Goal: Task Accomplishment & Management: Manage account settings

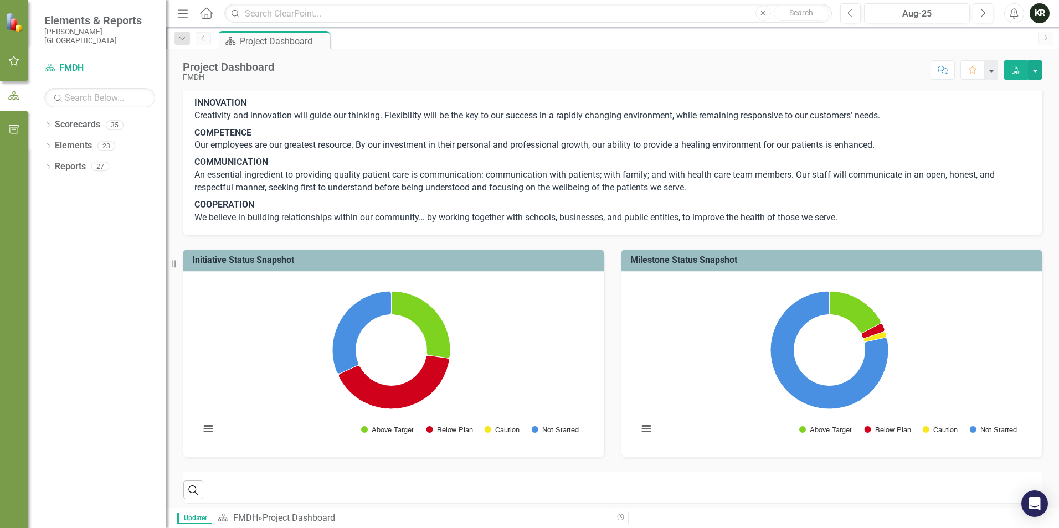
scroll to position [340, 0]
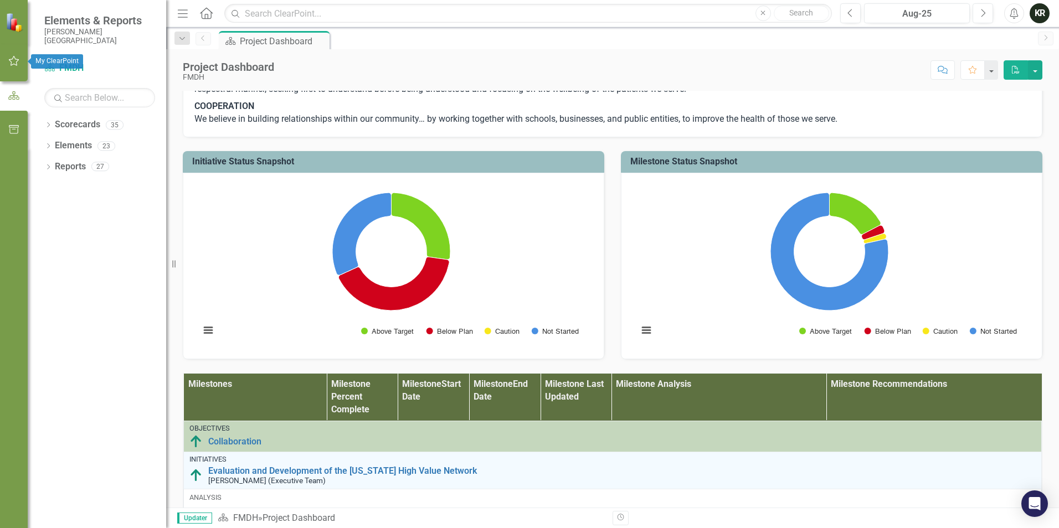
click at [13, 57] on icon "button" at bounding box center [14, 61] width 12 height 9
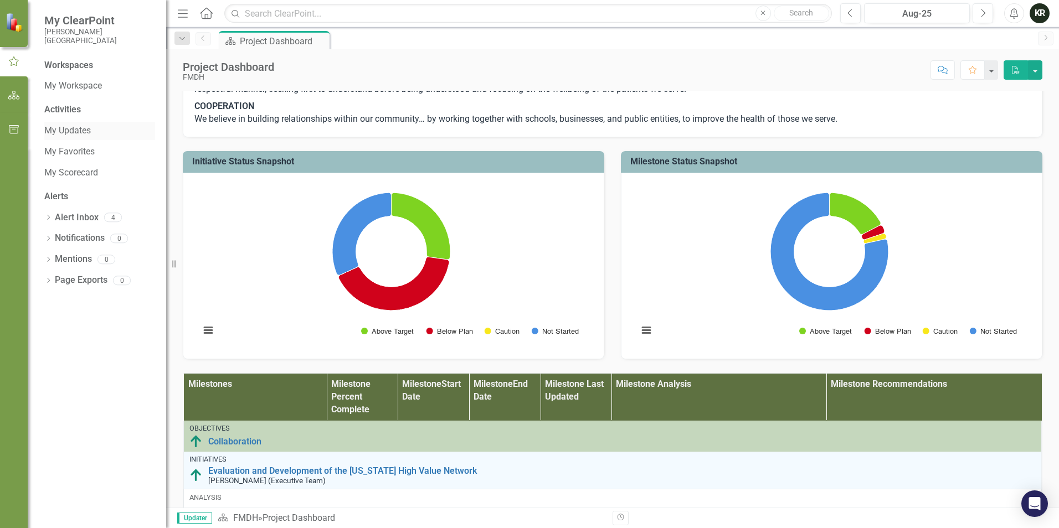
click at [73, 130] on link "My Updates" at bounding box center [99, 131] width 111 height 13
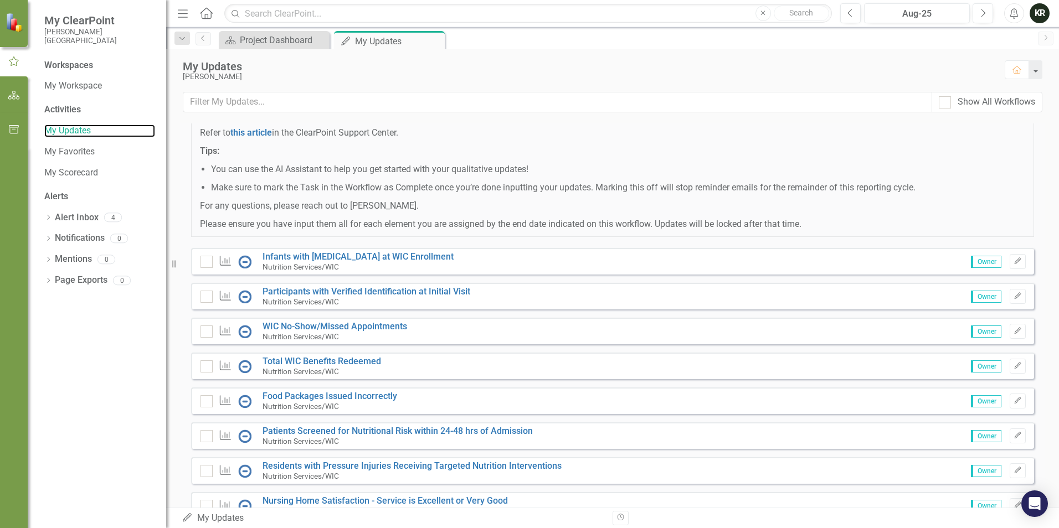
scroll to position [111, 0]
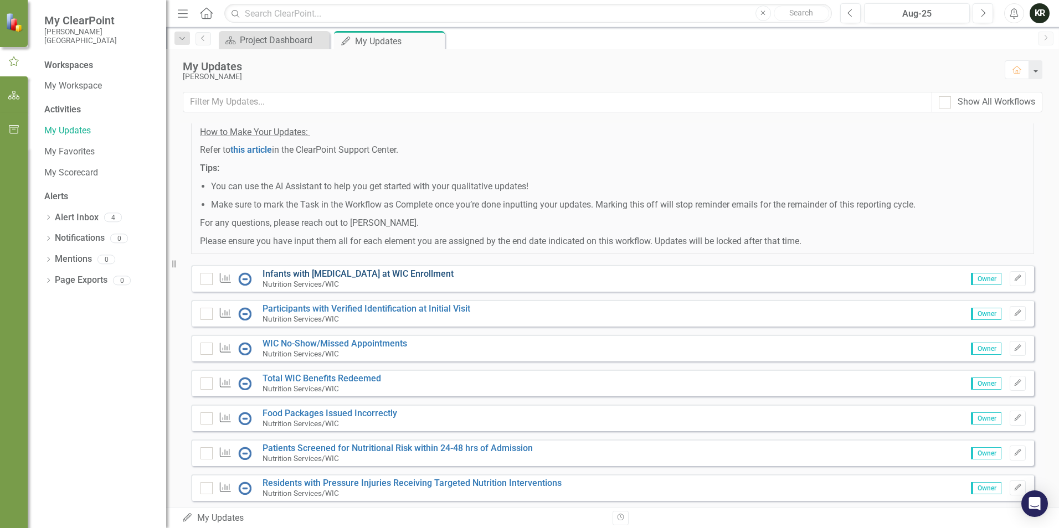
click at [362, 279] on link "Infants with [MEDICAL_DATA] at WIC Enrollment" at bounding box center [358, 274] width 191 height 11
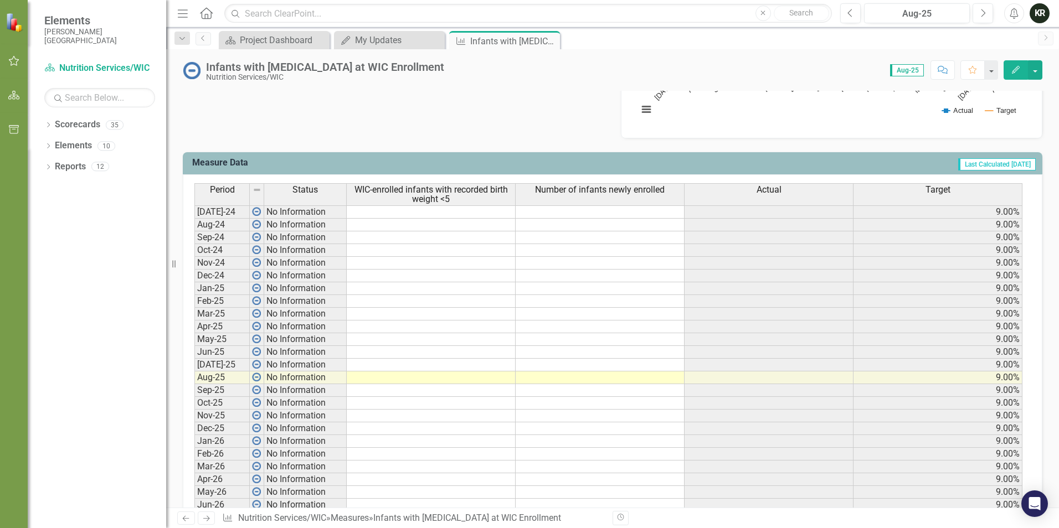
scroll to position [388, 0]
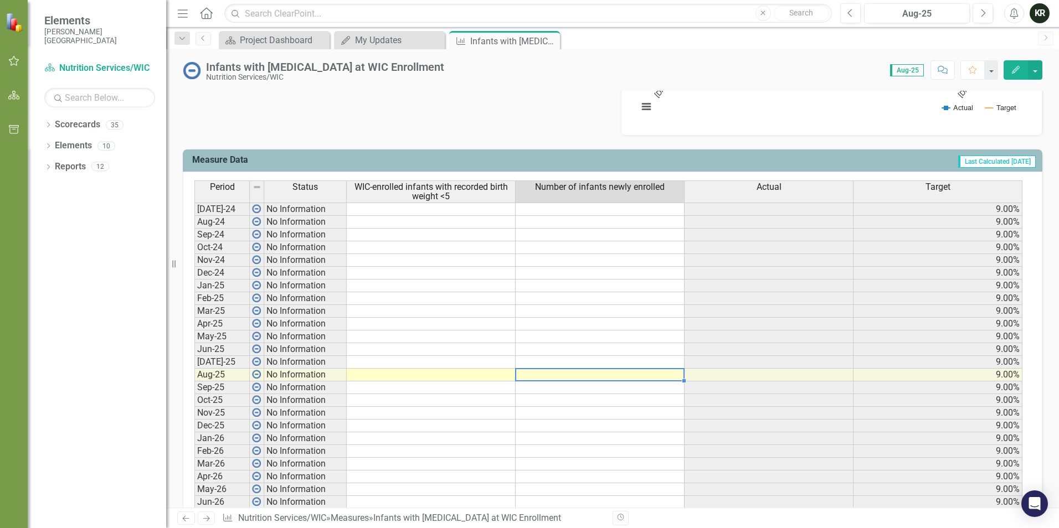
click at [583, 376] on td at bounding box center [600, 375] width 169 height 13
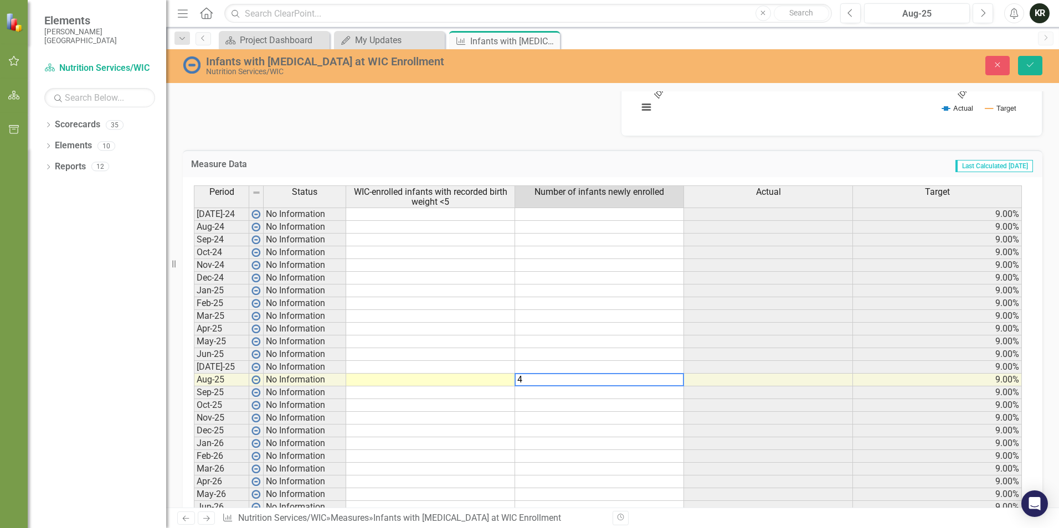
type textarea "4"
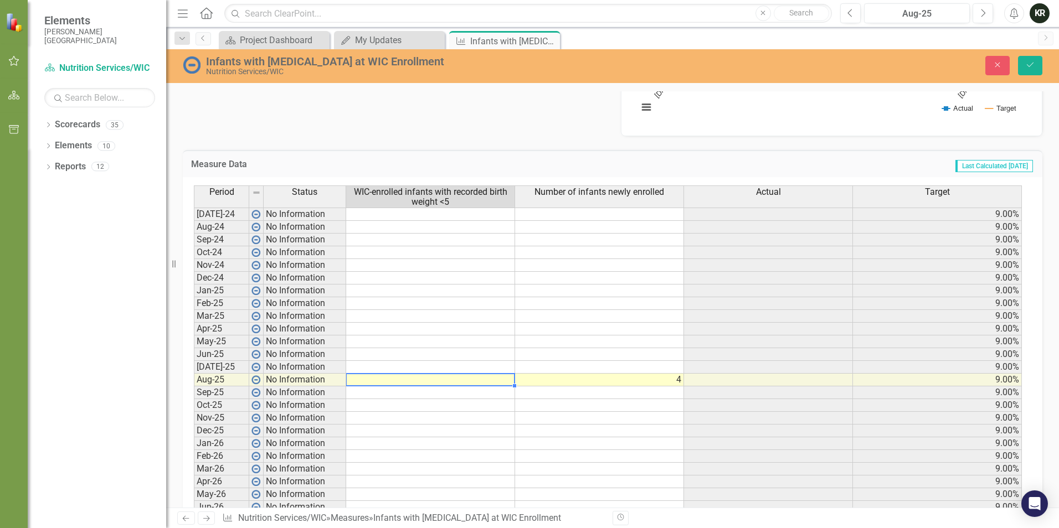
click at [452, 377] on td at bounding box center [430, 380] width 169 height 13
type textarea "0"
click at [746, 278] on td at bounding box center [768, 278] width 169 height 13
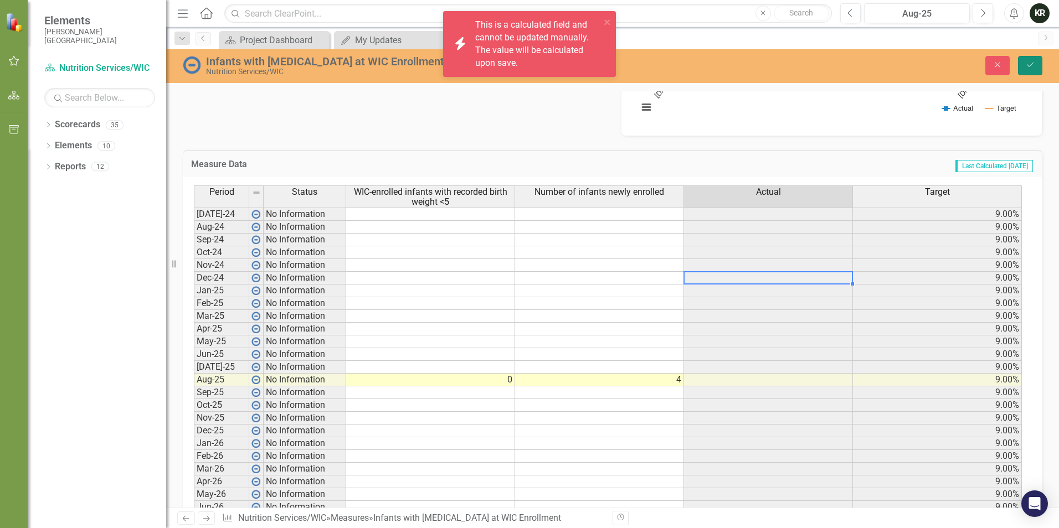
click at [1035, 66] on icon "Save" at bounding box center [1030, 65] width 10 height 8
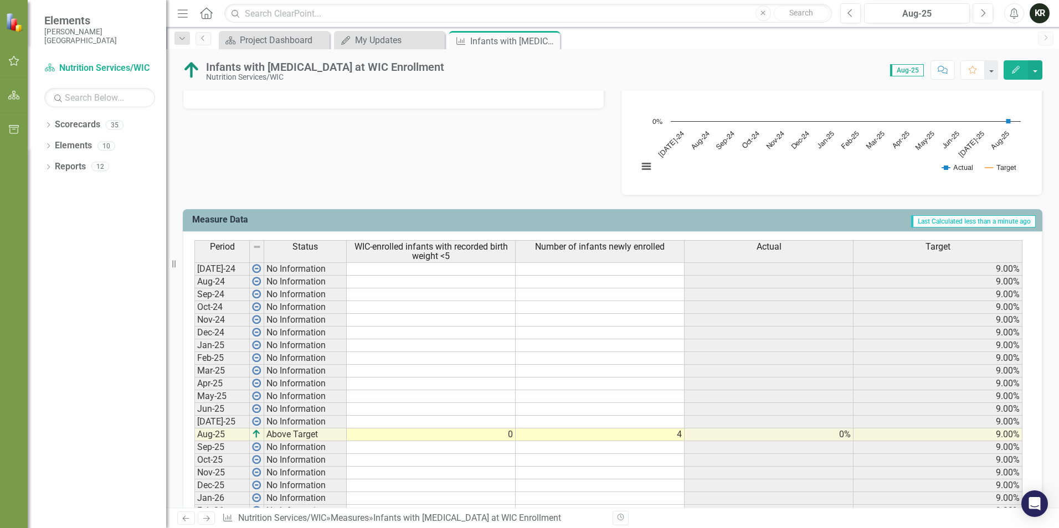
scroll to position [332, 0]
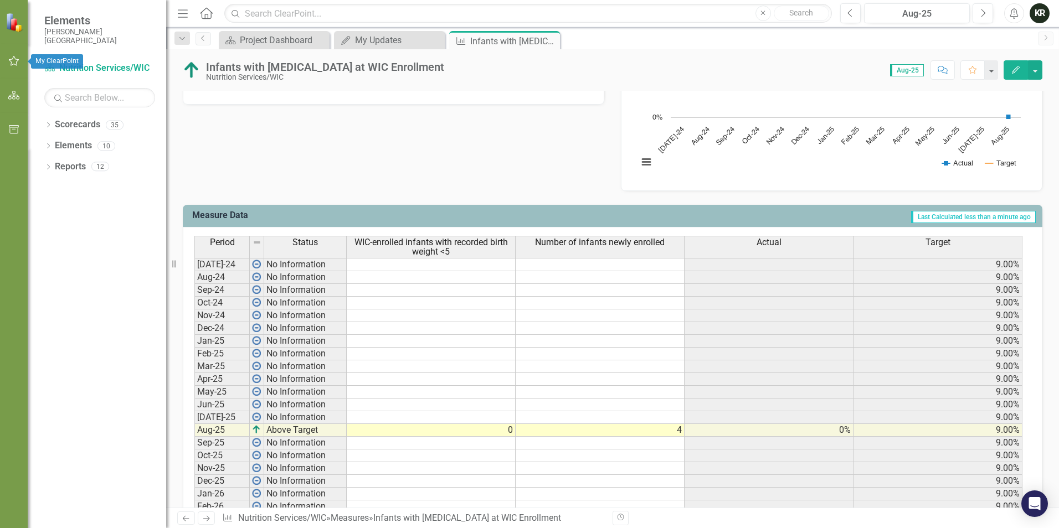
click at [17, 60] on icon "button" at bounding box center [14, 61] width 11 height 10
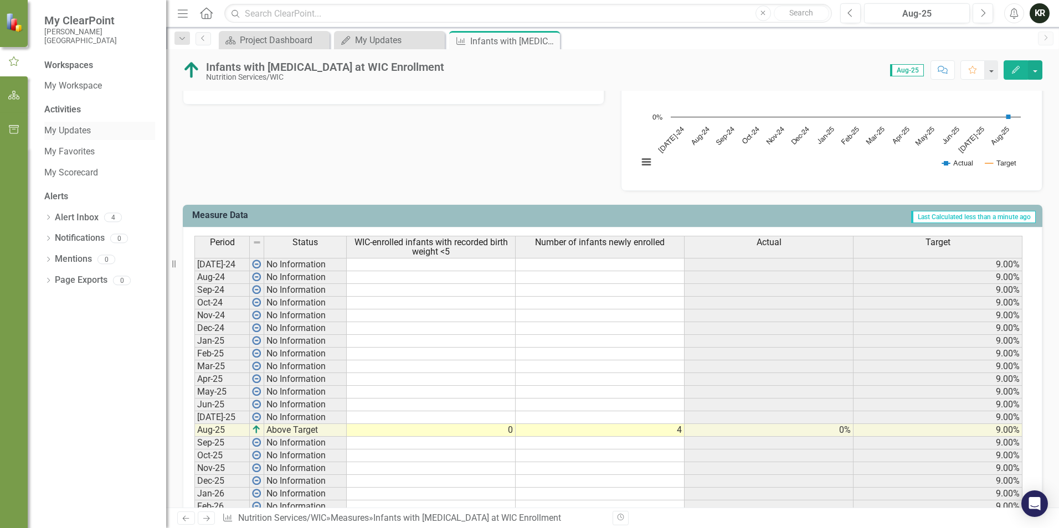
click at [78, 130] on link "My Updates" at bounding box center [99, 131] width 111 height 13
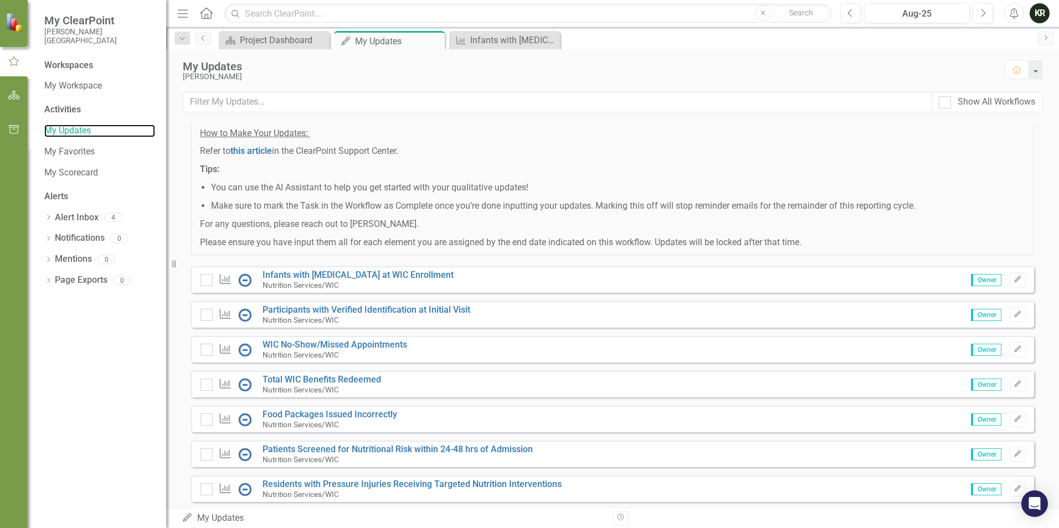
scroll to position [111, 0]
click at [335, 314] on link "Participants with Verified Identification at Initial Visit" at bounding box center [367, 309] width 208 height 11
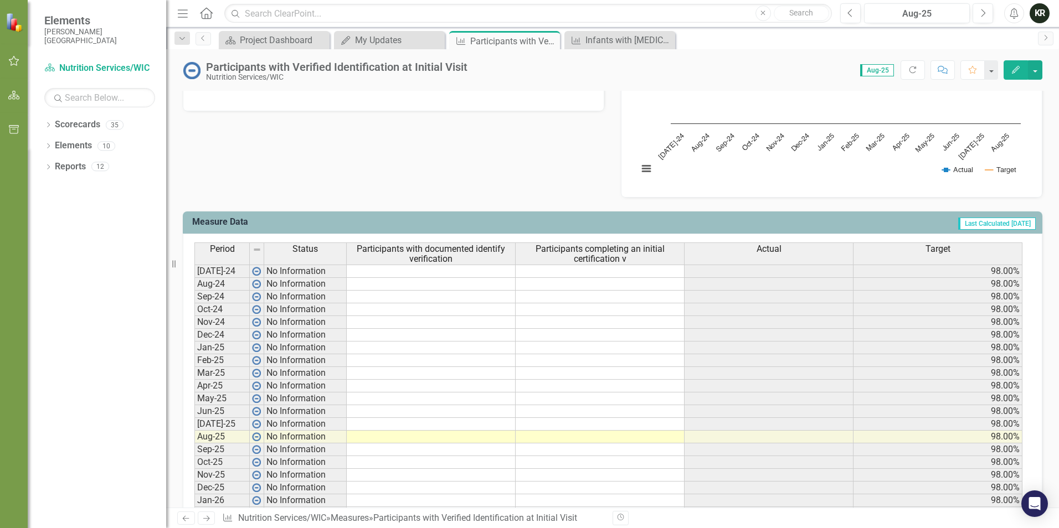
scroll to position [332, 0]
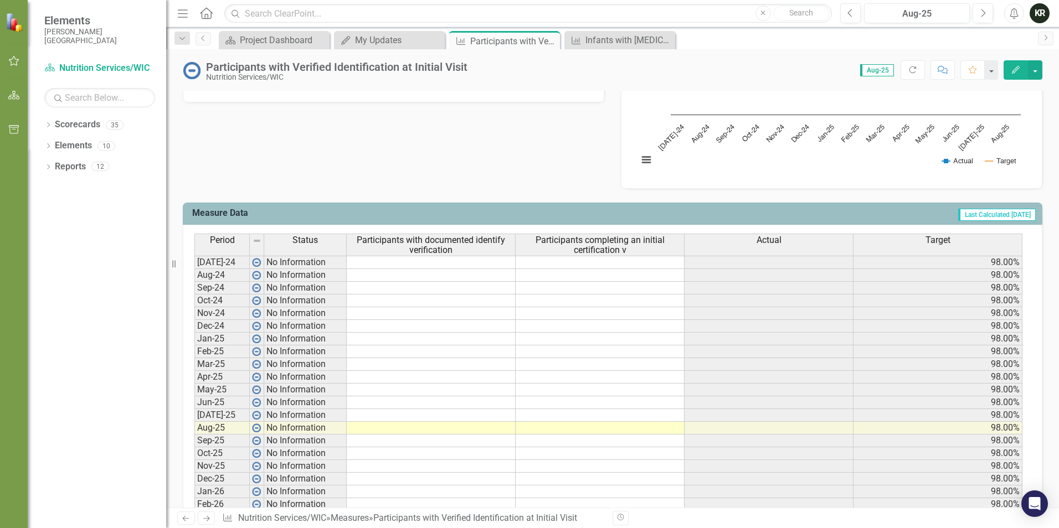
click at [601, 429] on td at bounding box center [600, 428] width 169 height 13
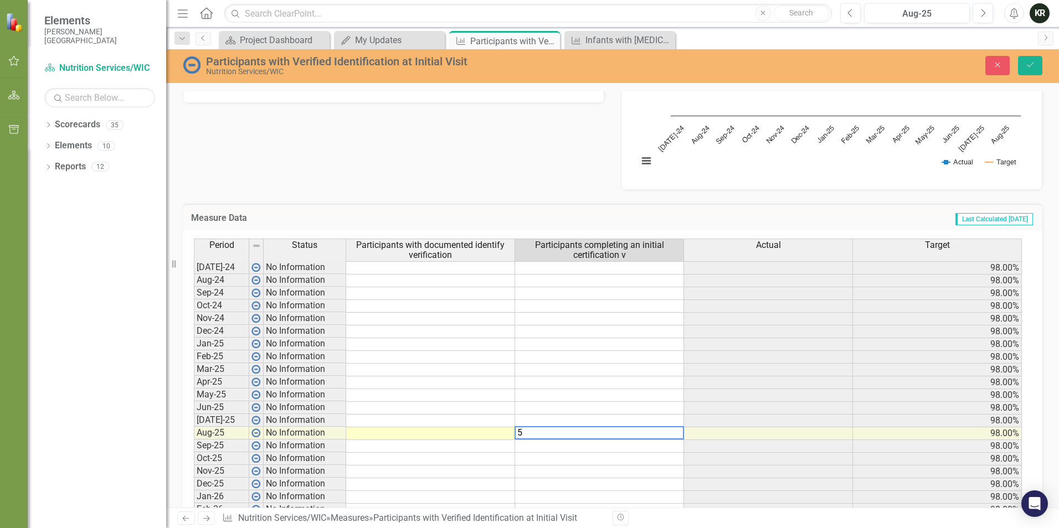
click at [474, 433] on td at bounding box center [430, 434] width 169 height 13
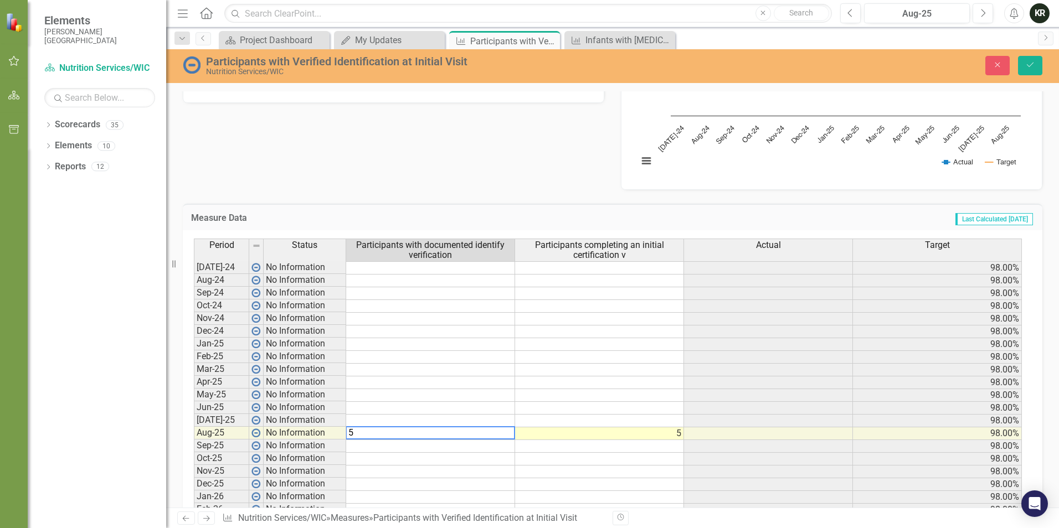
type textarea "5"
click at [697, 221] on td "Last Calculated 2 months ago" at bounding box center [788, 219] width 492 height 14
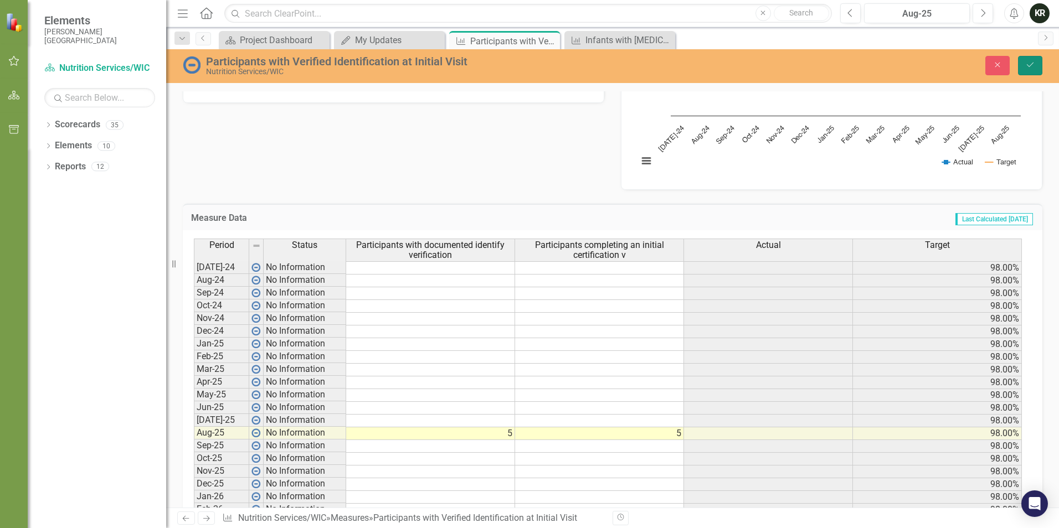
click at [1028, 63] on icon "Save" at bounding box center [1030, 65] width 10 height 8
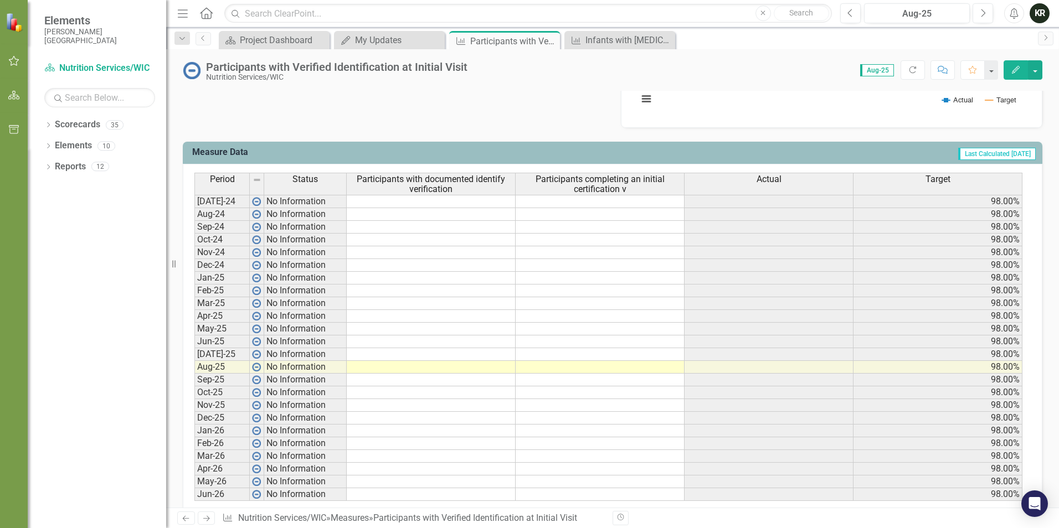
scroll to position [414, 0]
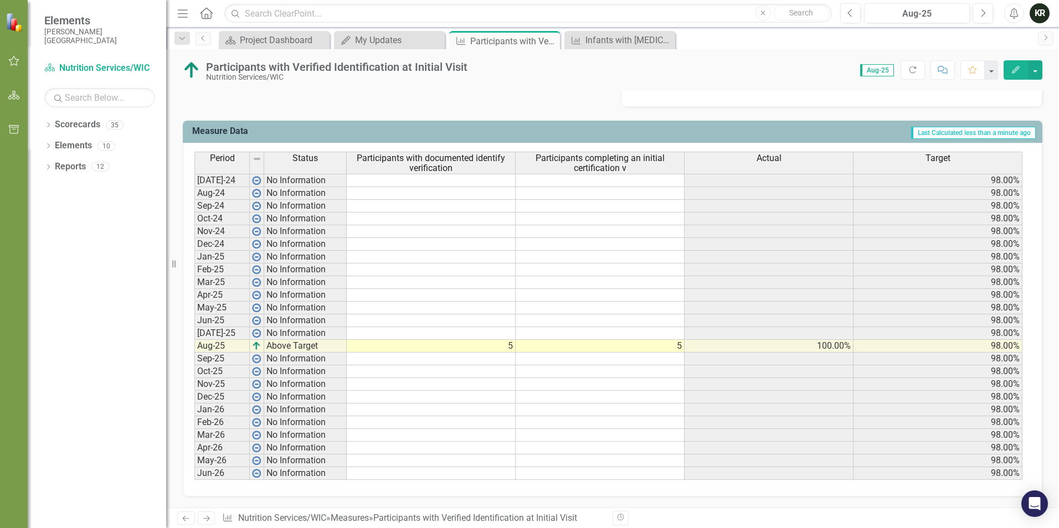
click at [17, 60] on icon "button" at bounding box center [14, 61] width 12 height 9
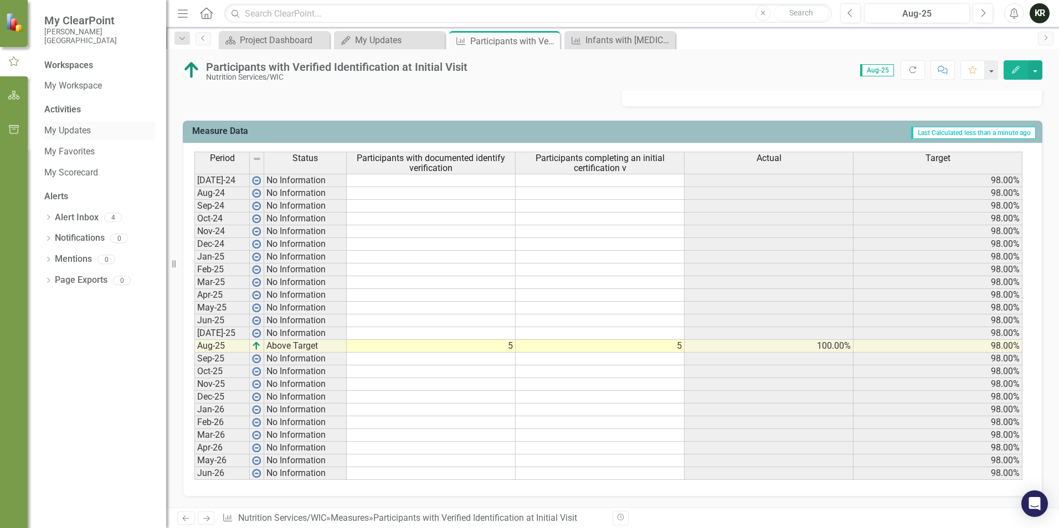
click at [74, 129] on link "My Updates" at bounding box center [99, 131] width 111 height 13
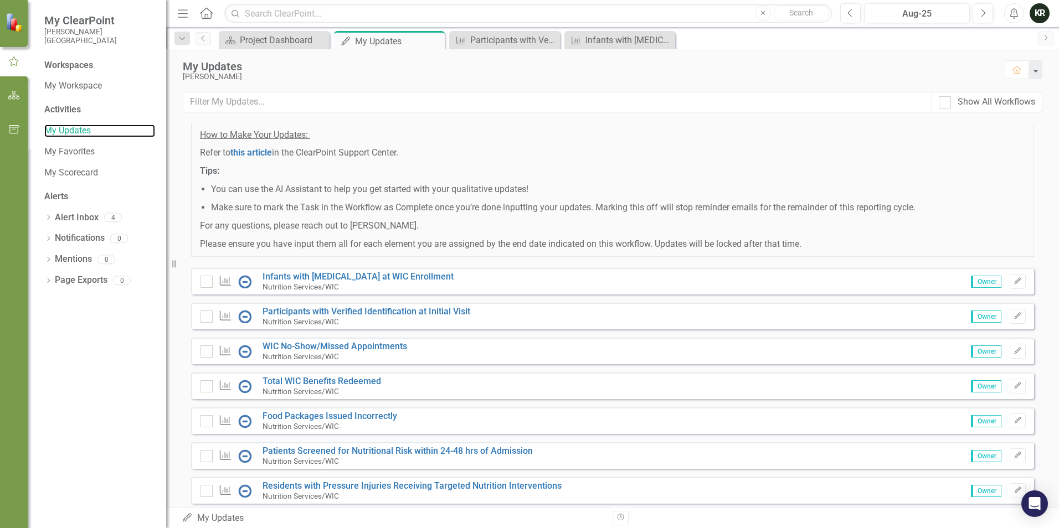
scroll to position [111, 0]
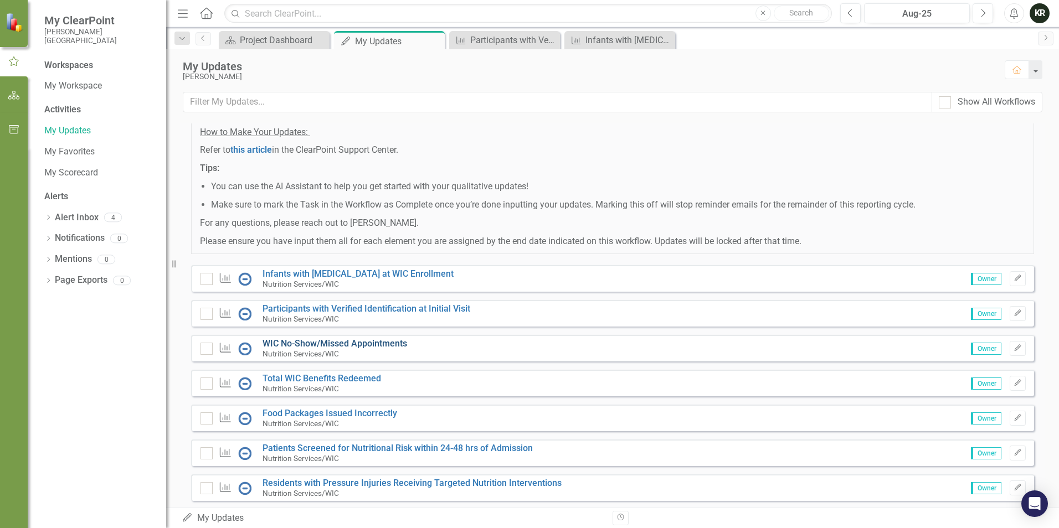
click at [358, 349] on link "WIC No-Show/Missed Appointments" at bounding box center [335, 343] width 145 height 11
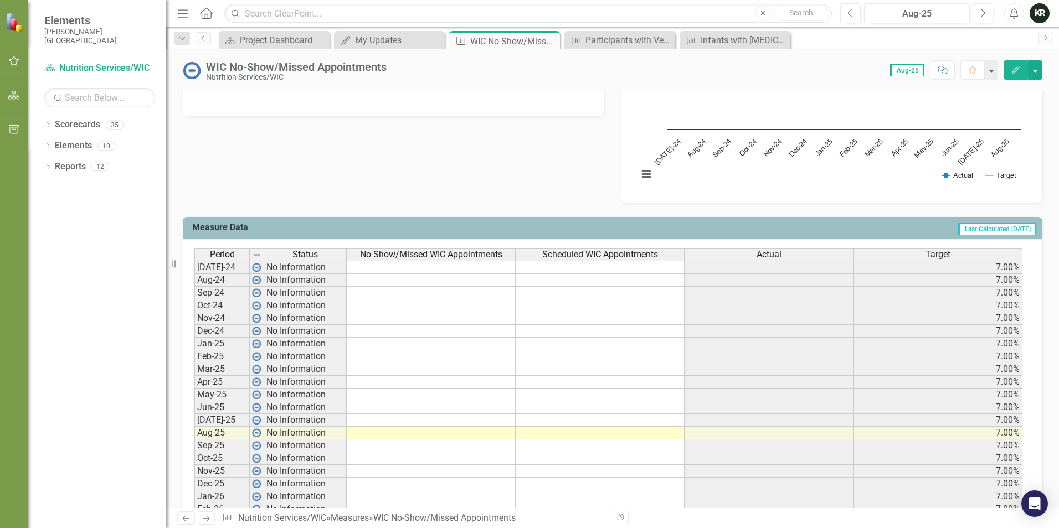
scroll to position [332, 0]
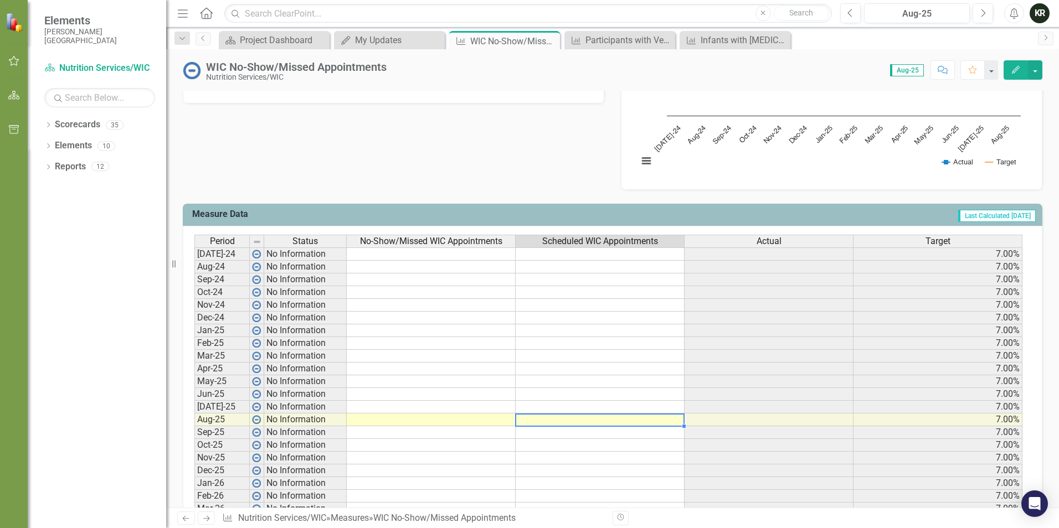
click at [599, 419] on td at bounding box center [600, 420] width 169 height 13
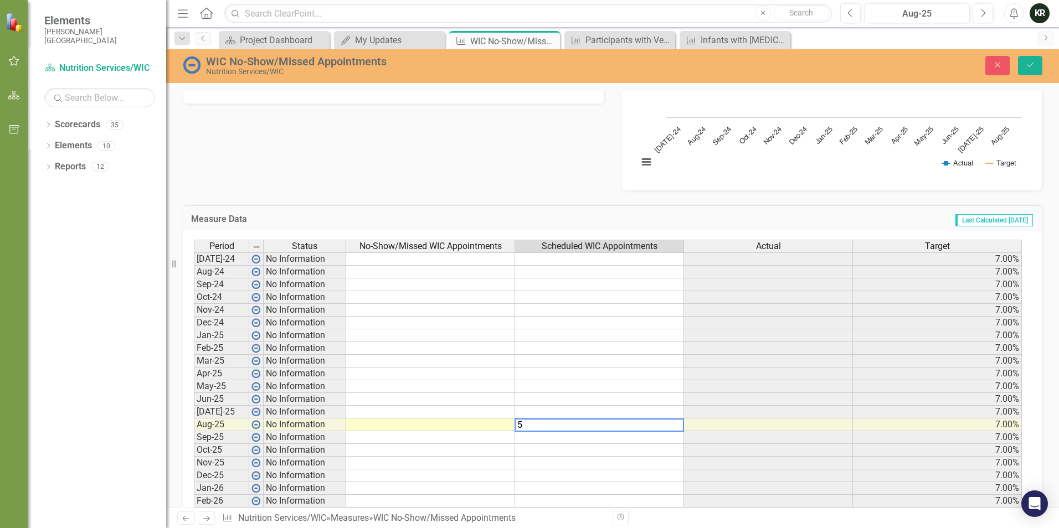
type textarea "5"
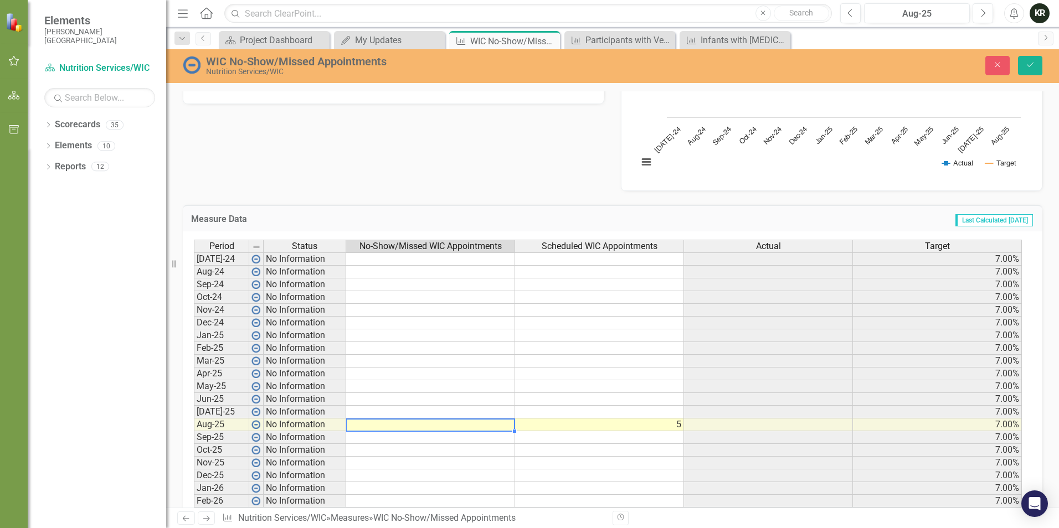
click at [459, 425] on td at bounding box center [430, 425] width 169 height 13
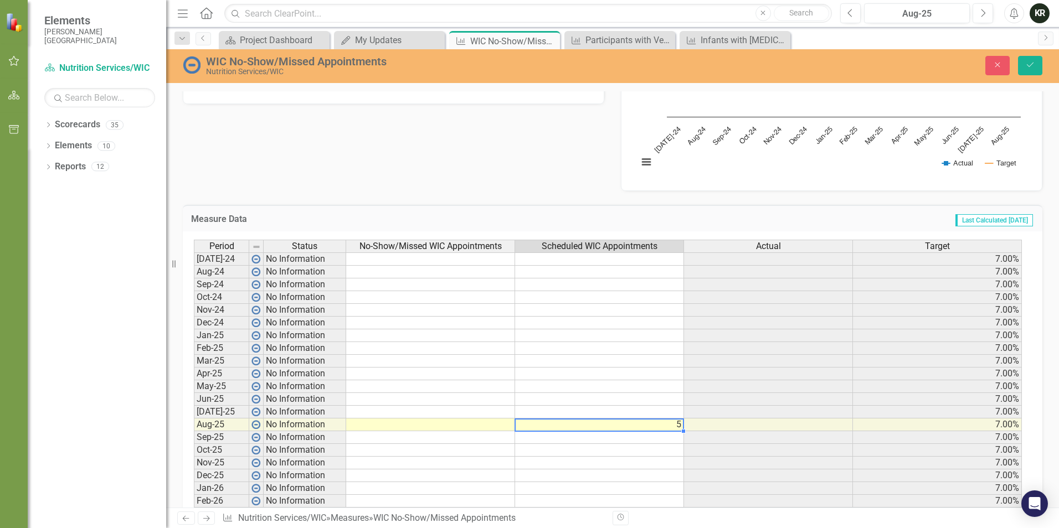
click at [680, 420] on td "5" at bounding box center [599, 425] width 169 height 13
click at [16, 60] on icon "button" at bounding box center [14, 61] width 11 height 10
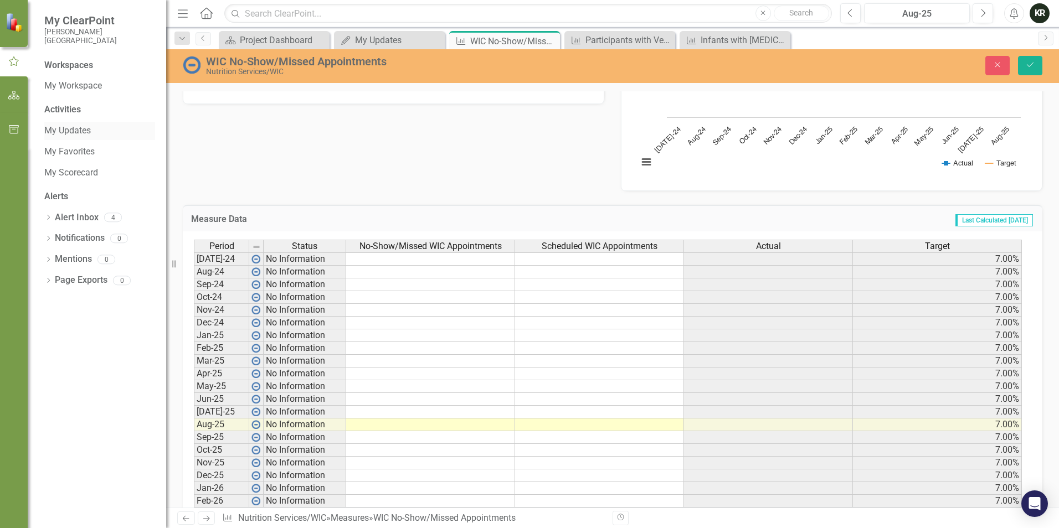
click at [79, 127] on link "My Updates" at bounding box center [99, 131] width 111 height 13
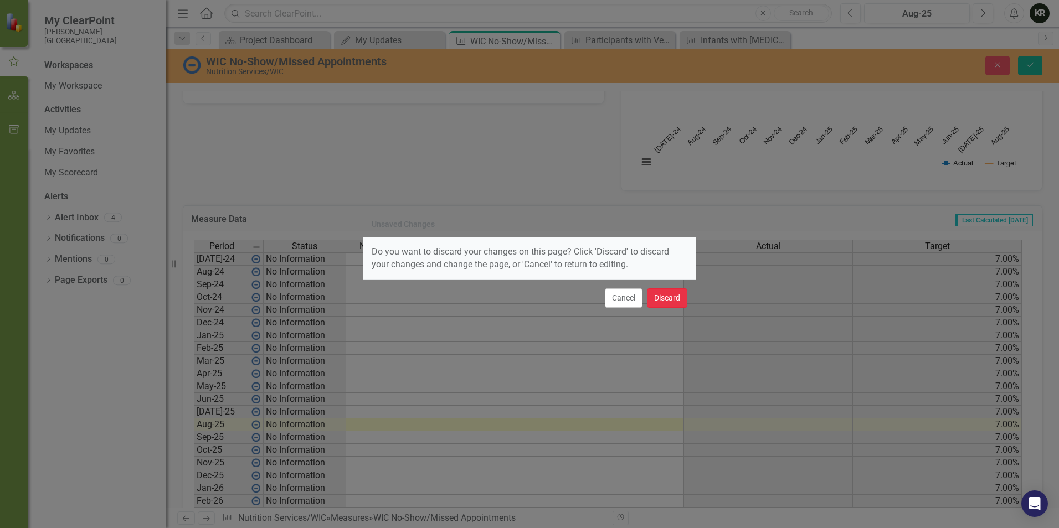
click at [660, 297] on button "Discard" at bounding box center [667, 298] width 40 height 19
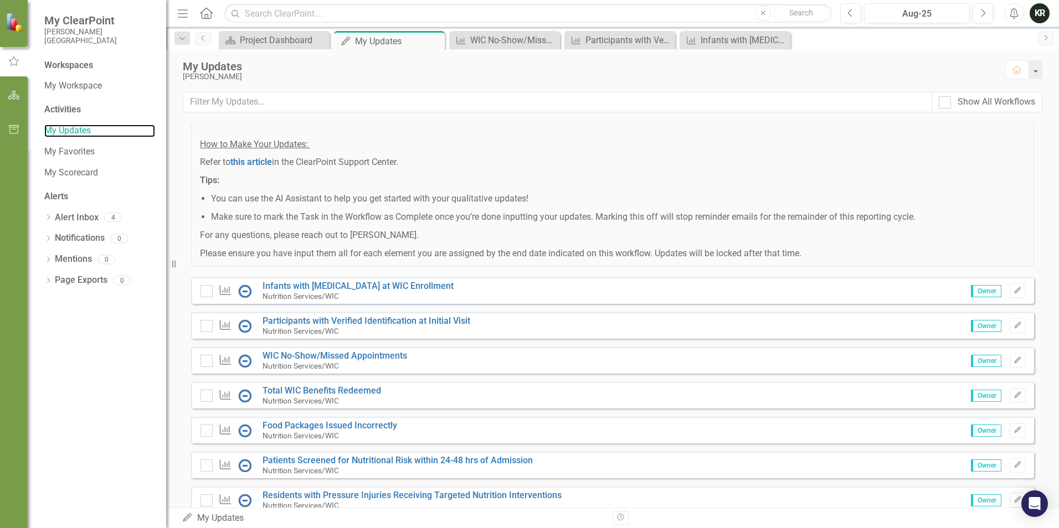
scroll to position [111, 0]
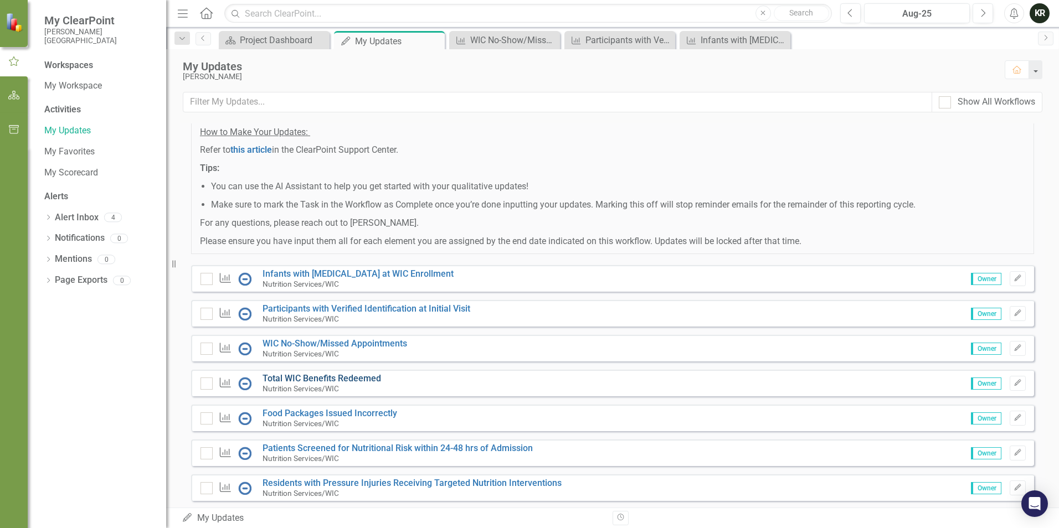
click at [355, 384] on link "Total WIC Benefits Redeemed" at bounding box center [322, 378] width 119 height 11
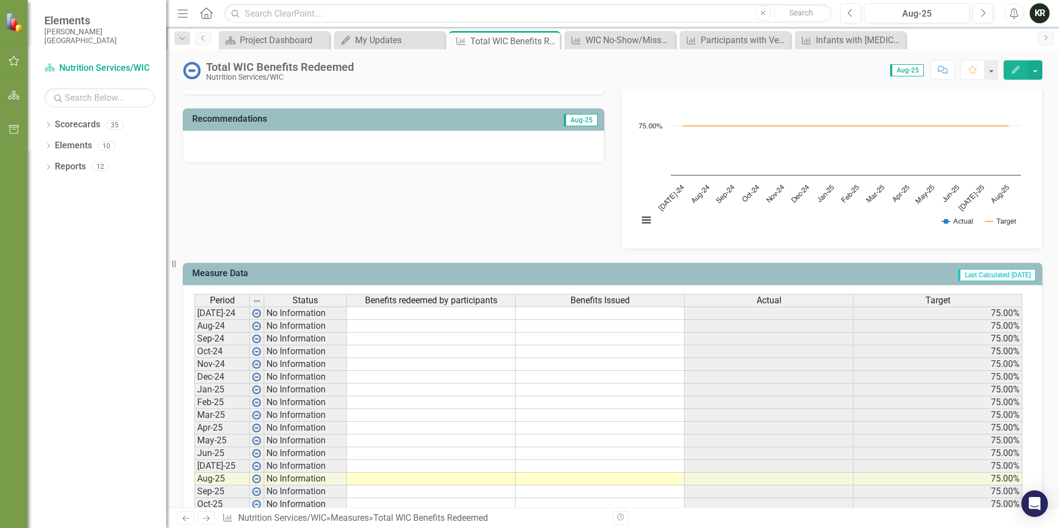
scroll to position [332, 0]
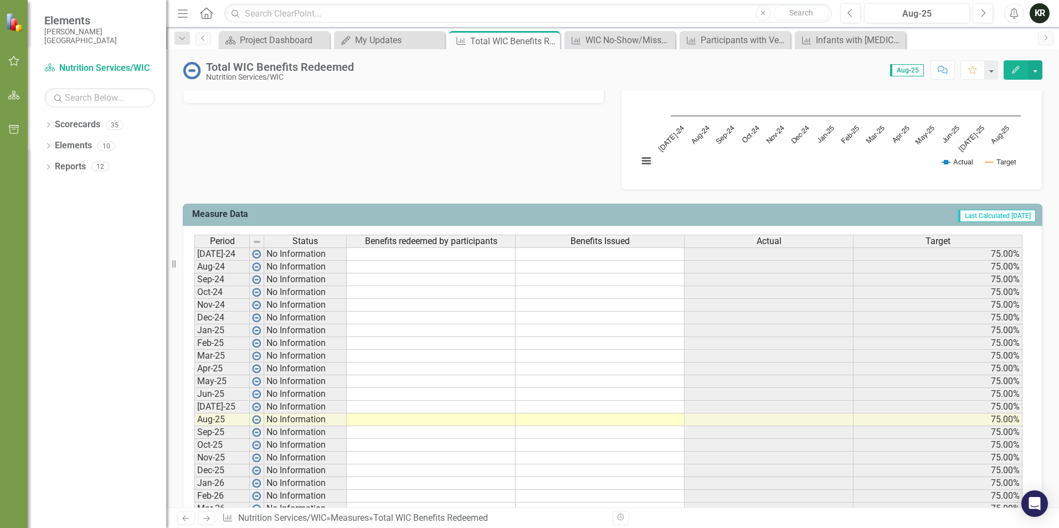
click at [584, 418] on td at bounding box center [600, 420] width 169 height 13
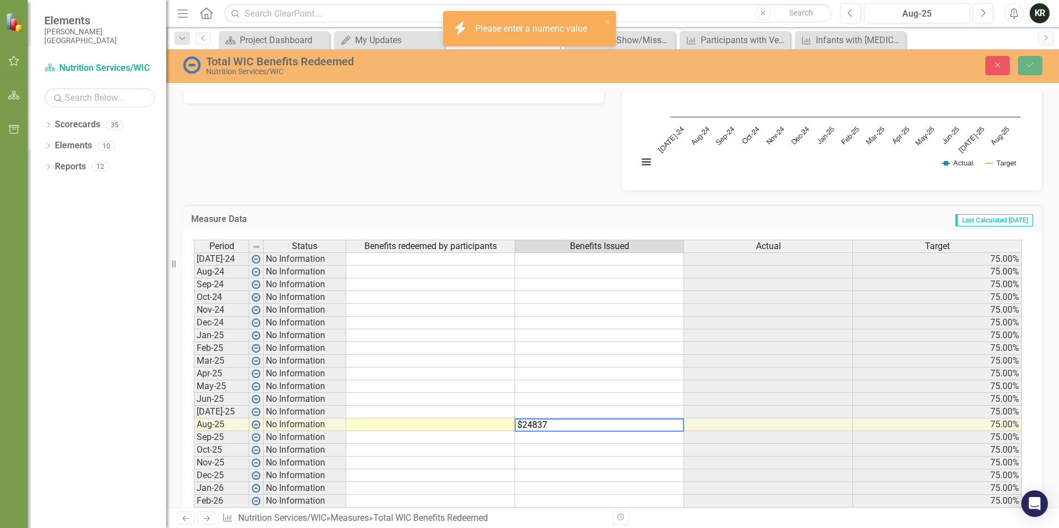
click at [456, 423] on td at bounding box center [430, 425] width 169 height 13
click at [468, 429] on td at bounding box center [430, 425] width 169 height 13
click at [440, 423] on td at bounding box center [430, 425] width 169 height 13
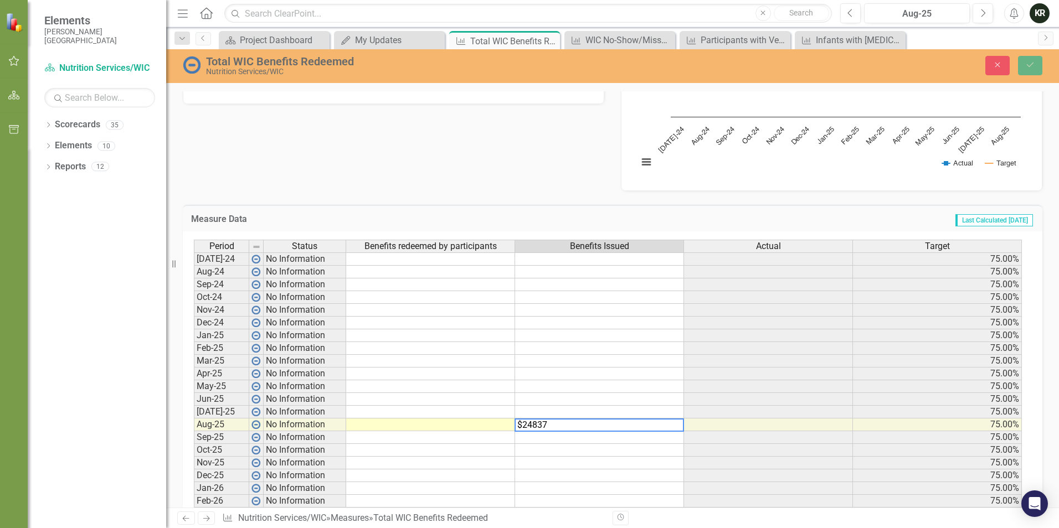
click at [522, 427] on textarea "$24837" at bounding box center [600, 425] width 170 height 13
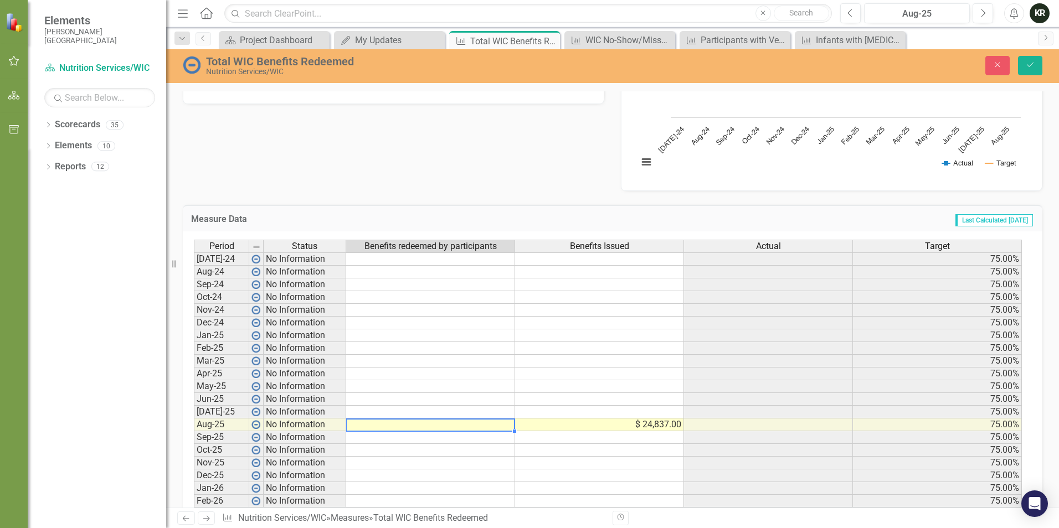
click at [406, 425] on td at bounding box center [430, 425] width 169 height 13
type textarea "9626"
click at [466, 379] on td at bounding box center [430, 374] width 169 height 13
click at [1034, 64] on icon "Save" at bounding box center [1030, 65] width 10 height 8
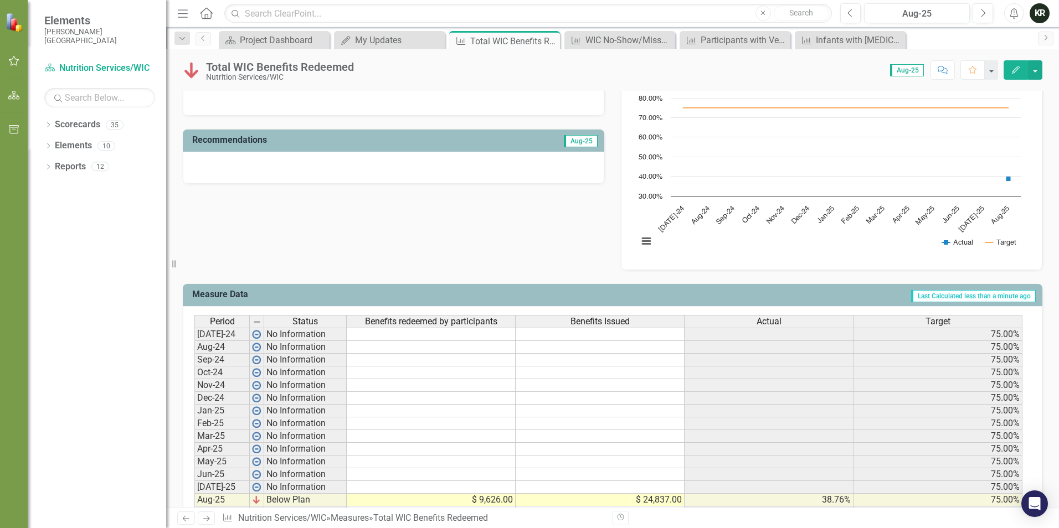
scroll to position [388, 0]
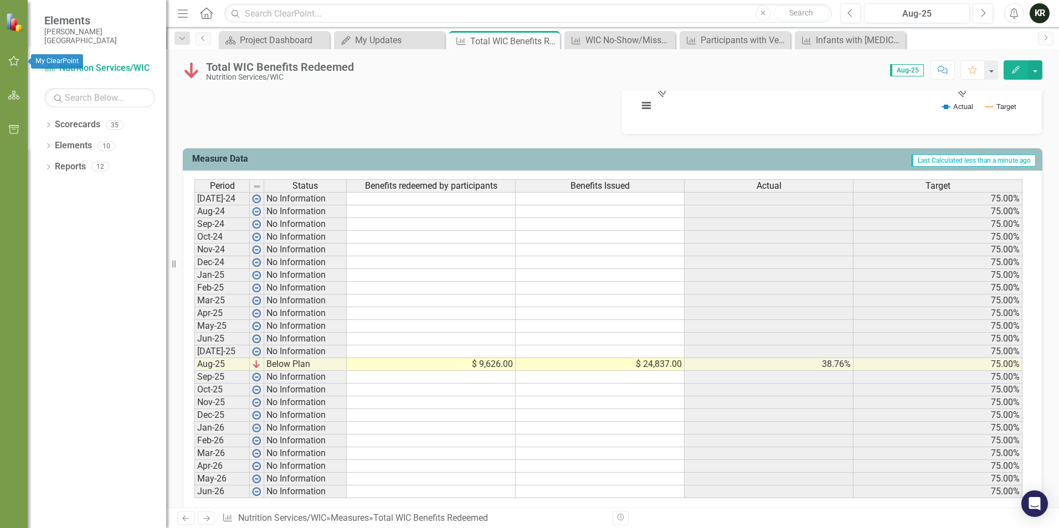
click at [15, 59] on icon "button" at bounding box center [14, 61] width 12 height 9
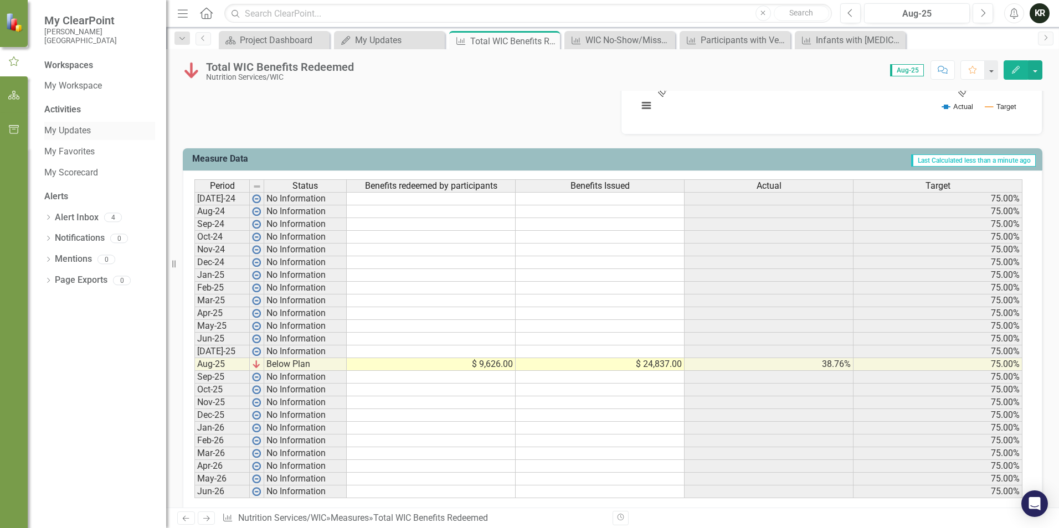
click at [69, 132] on link "My Updates" at bounding box center [99, 131] width 111 height 13
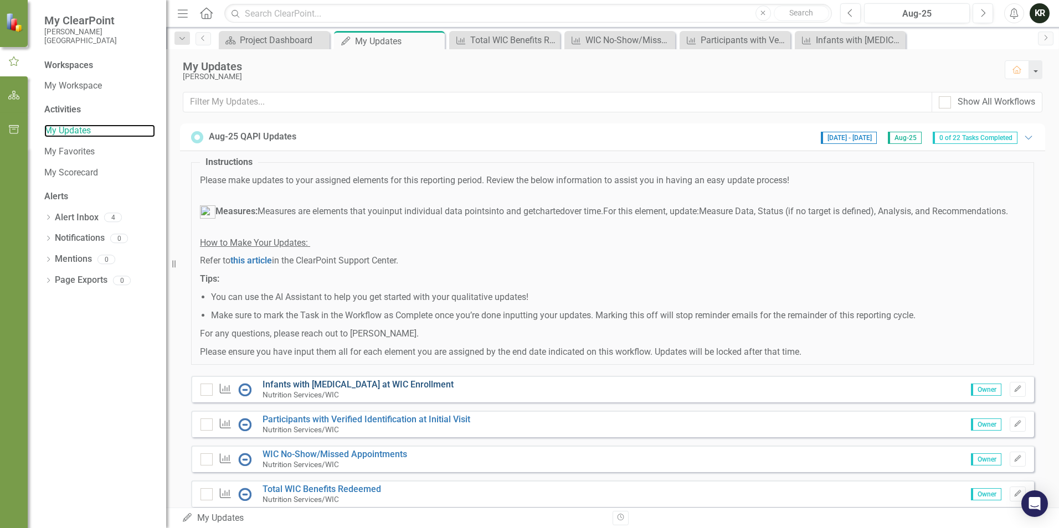
scroll to position [111, 0]
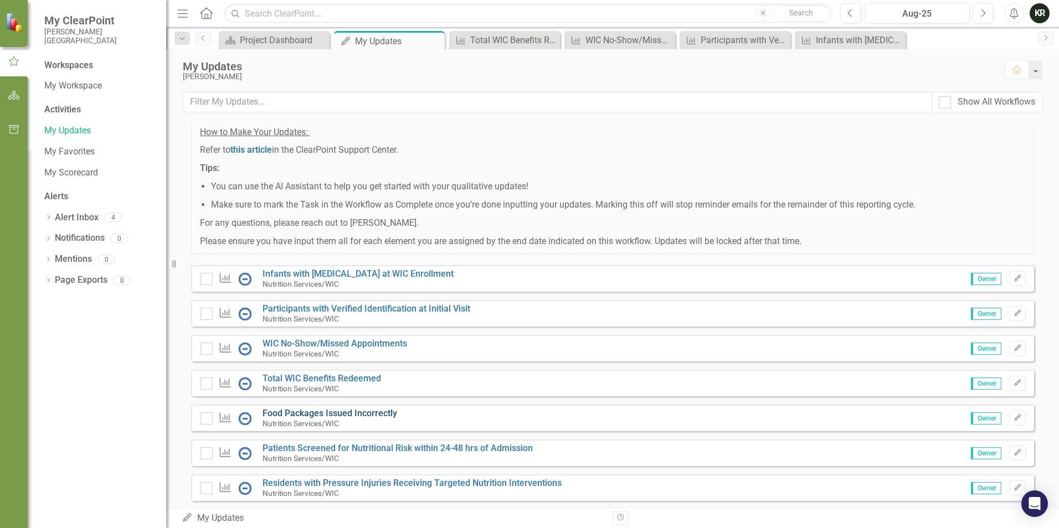
click at [332, 419] on link "Food Packages Issued Incorrectly" at bounding box center [330, 413] width 135 height 11
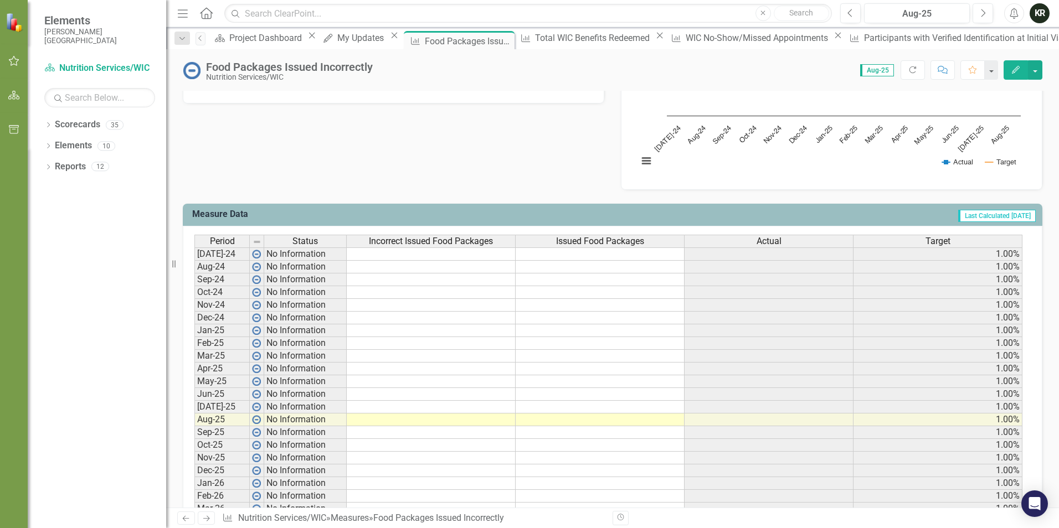
scroll to position [407, 0]
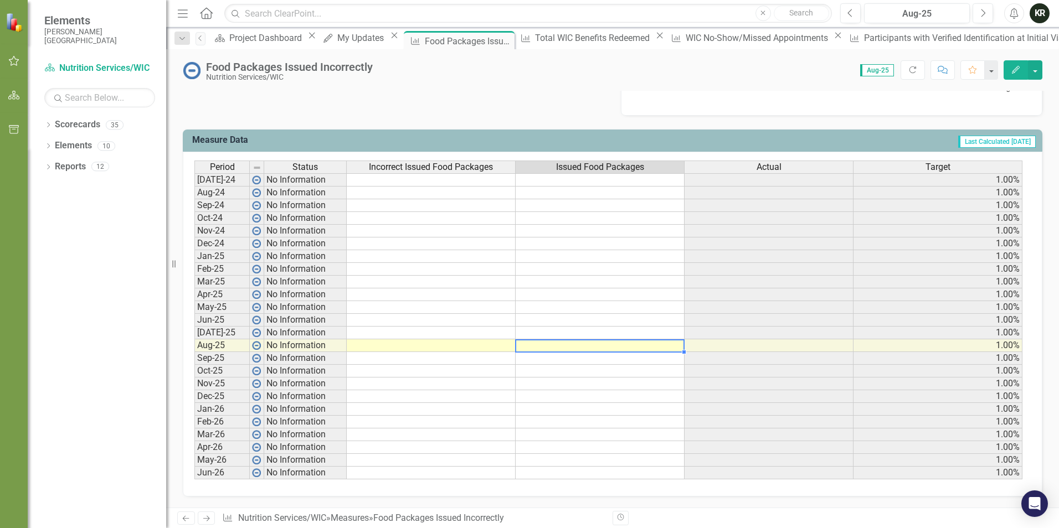
click at [582, 346] on td at bounding box center [600, 346] width 169 height 13
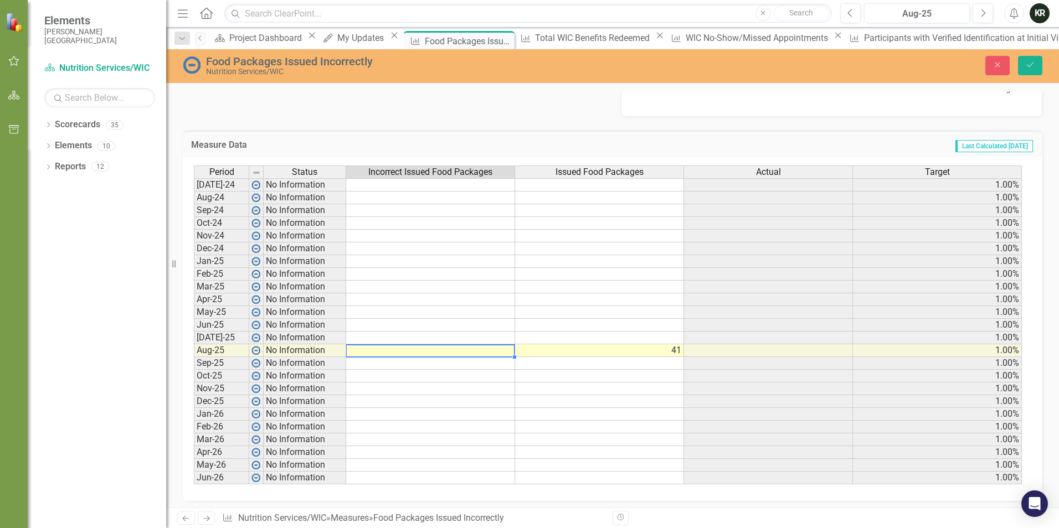
click at [481, 352] on td at bounding box center [430, 351] width 169 height 13
type textarea "0"
click at [501, 327] on td at bounding box center [430, 325] width 169 height 13
click at [1031, 65] on icon "Save" at bounding box center [1030, 65] width 10 height 8
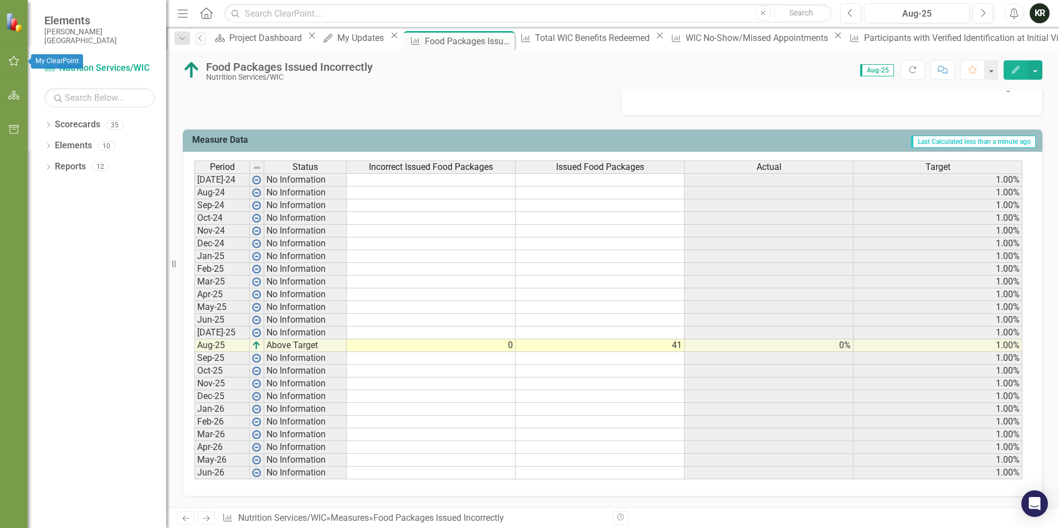
click at [13, 59] on icon "button" at bounding box center [14, 61] width 12 height 9
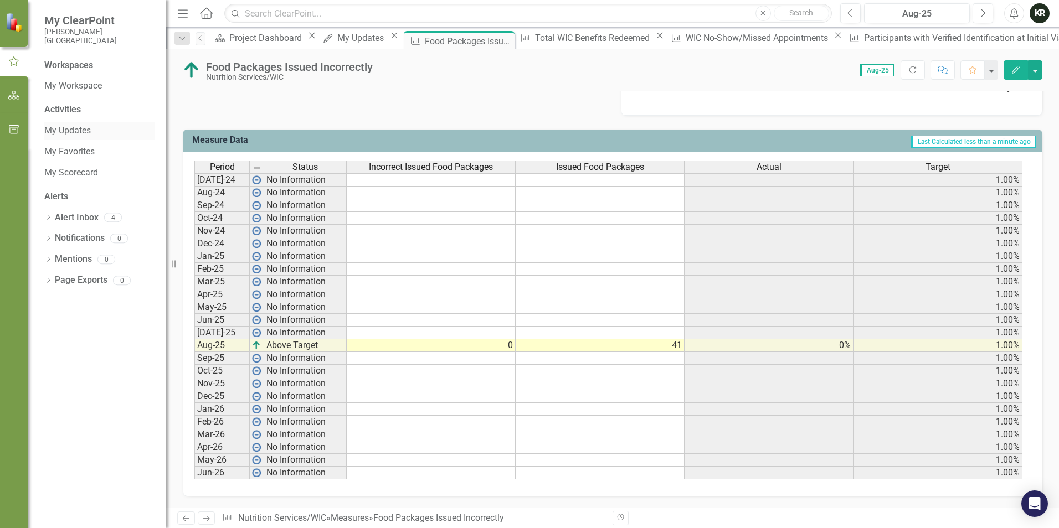
click at [69, 130] on link "My Updates" at bounding box center [99, 131] width 111 height 13
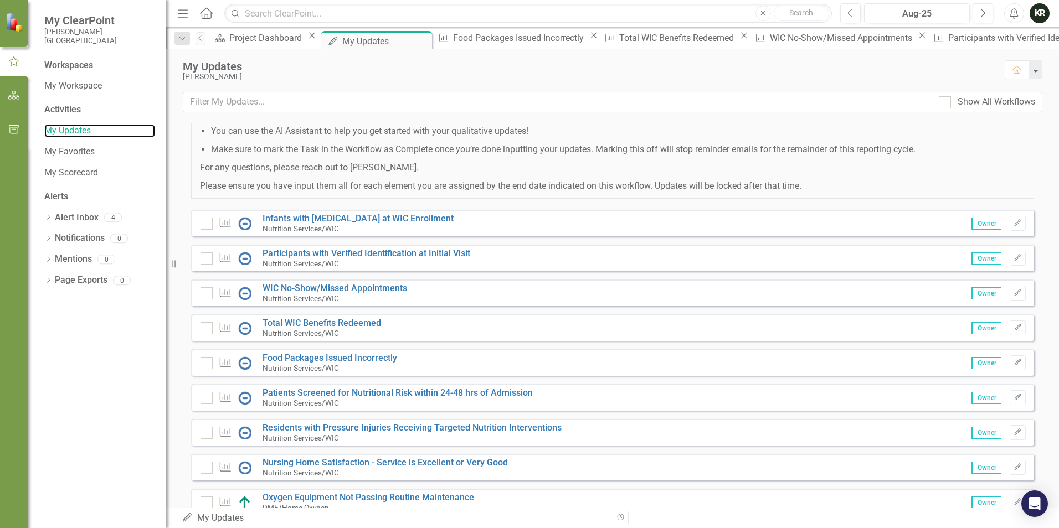
scroll to position [332, 0]
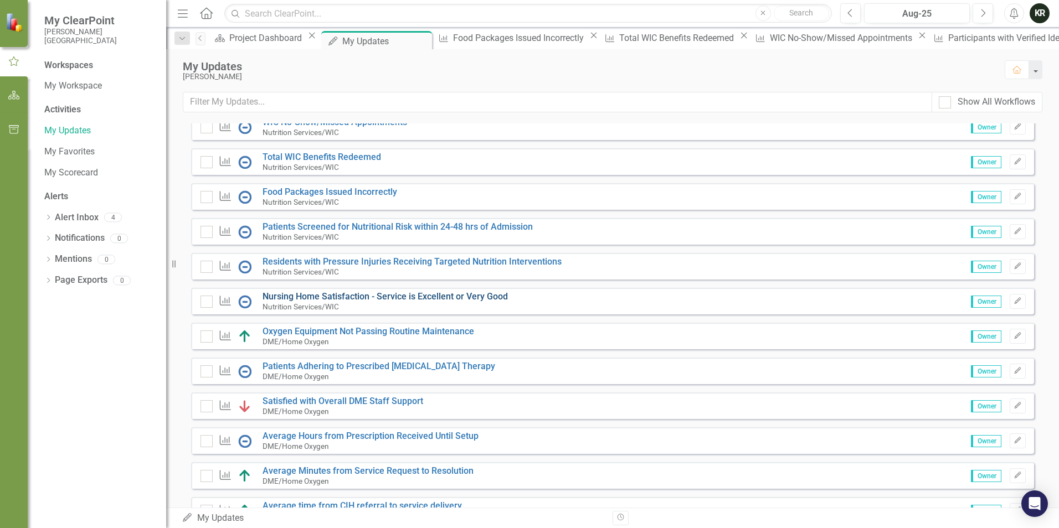
click at [336, 302] on link "Nursing Home Satisfaction - Service is Excellent or Very Good" at bounding box center [385, 296] width 245 height 11
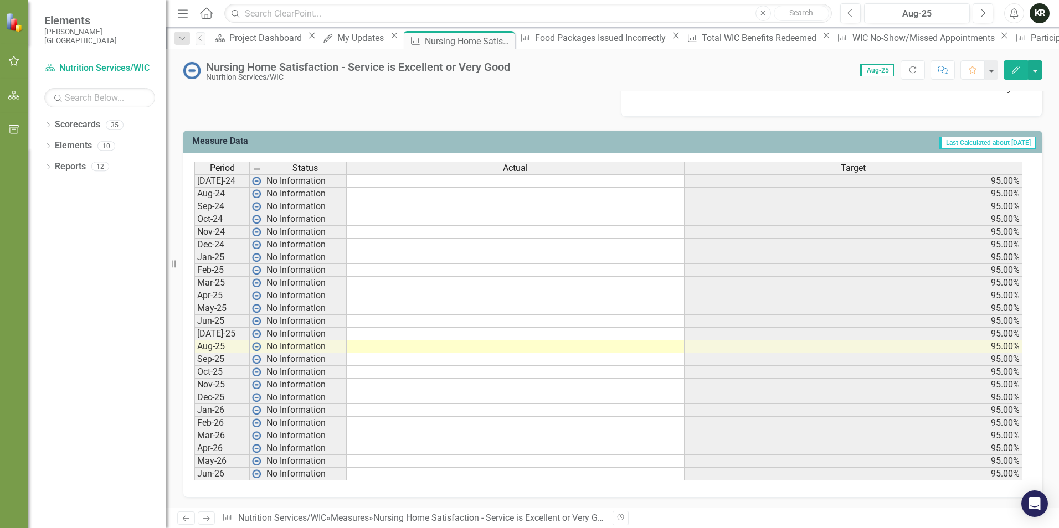
scroll to position [406, 0]
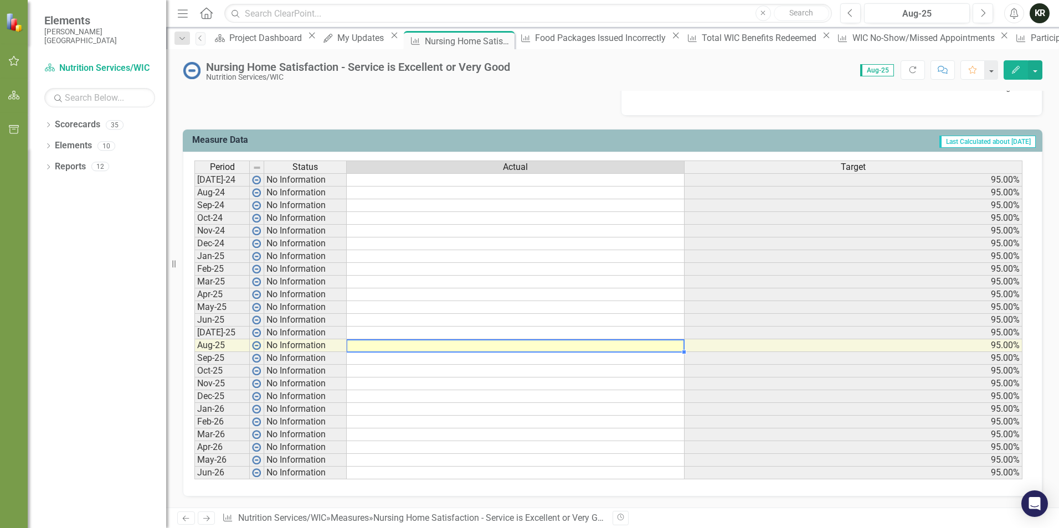
click at [509, 347] on td at bounding box center [516, 346] width 338 height 13
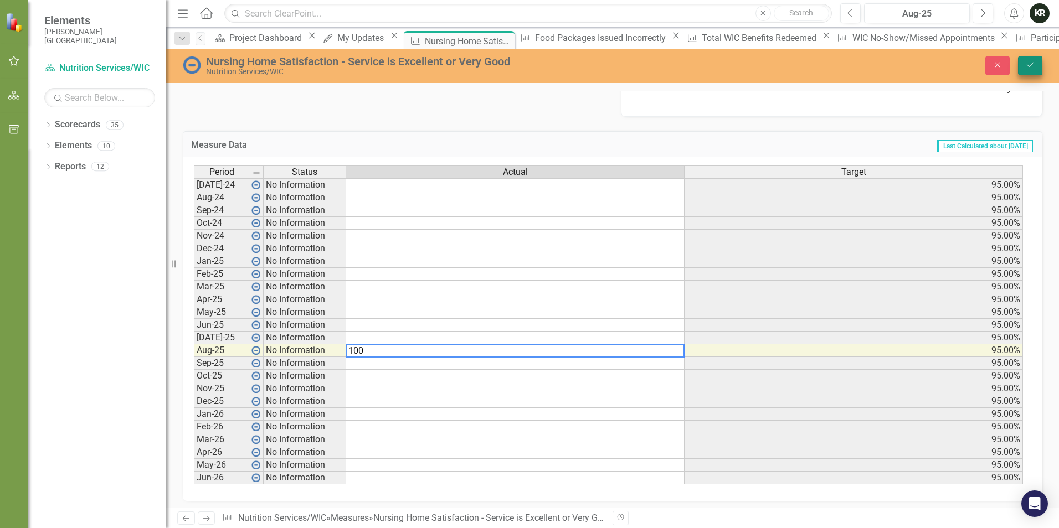
type textarea "100"
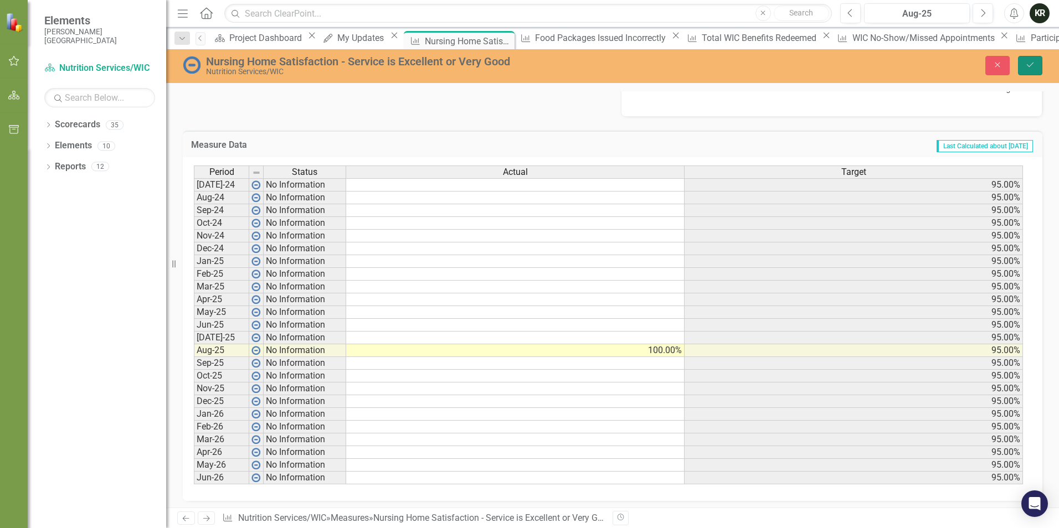
click at [1025, 58] on button "Save" at bounding box center [1030, 65] width 24 height 19
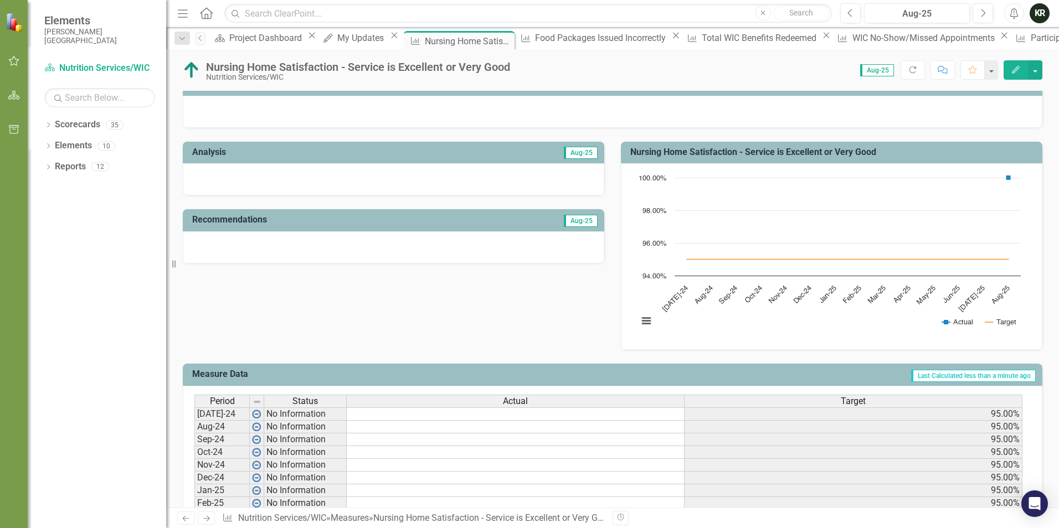
scroll to position [277, 0]
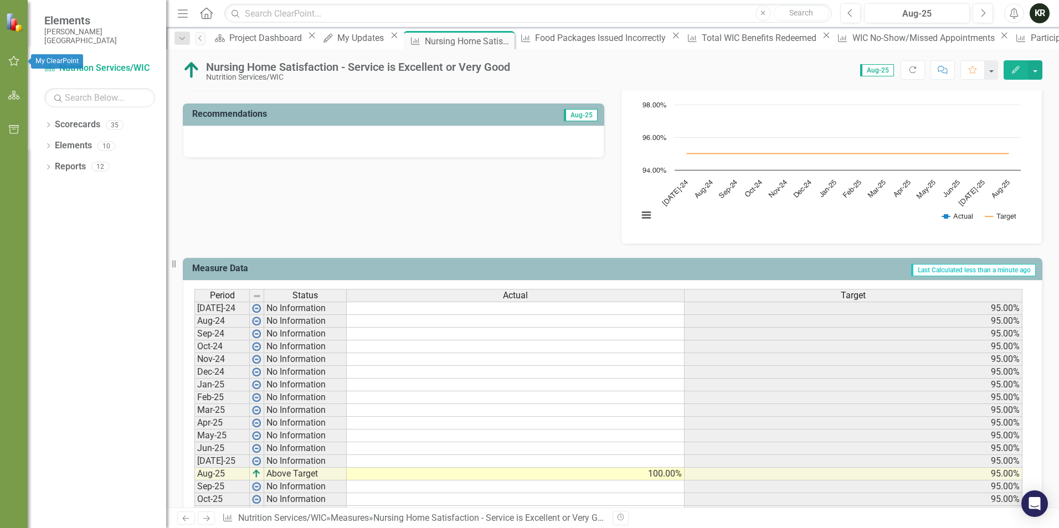
click at [13, 63] on icon "button" at bounding box center [14, 61] width 12 height 9
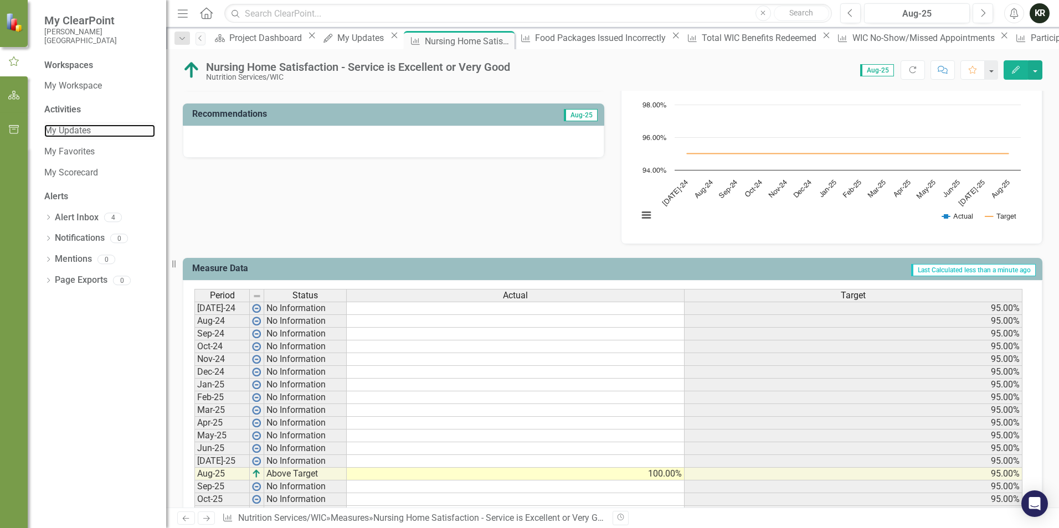
drag, startPoint x: 67, startPoint y: 131, endPoint x: 78, endPoint y: 138, distance: 12.9
click at [67, 131] on link "My Updates" at bounding box center [99, 131] width 111 height 13
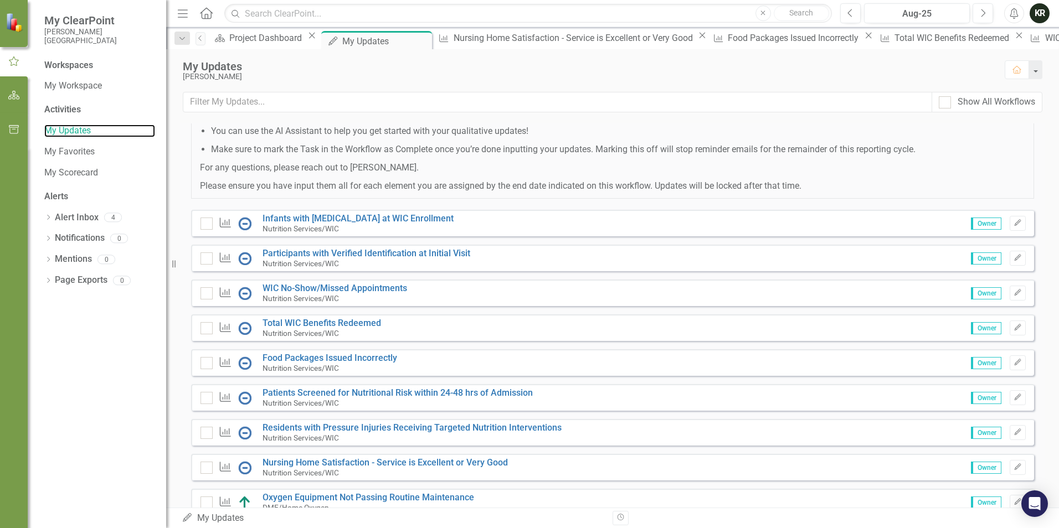
scroll to position [222, 0]
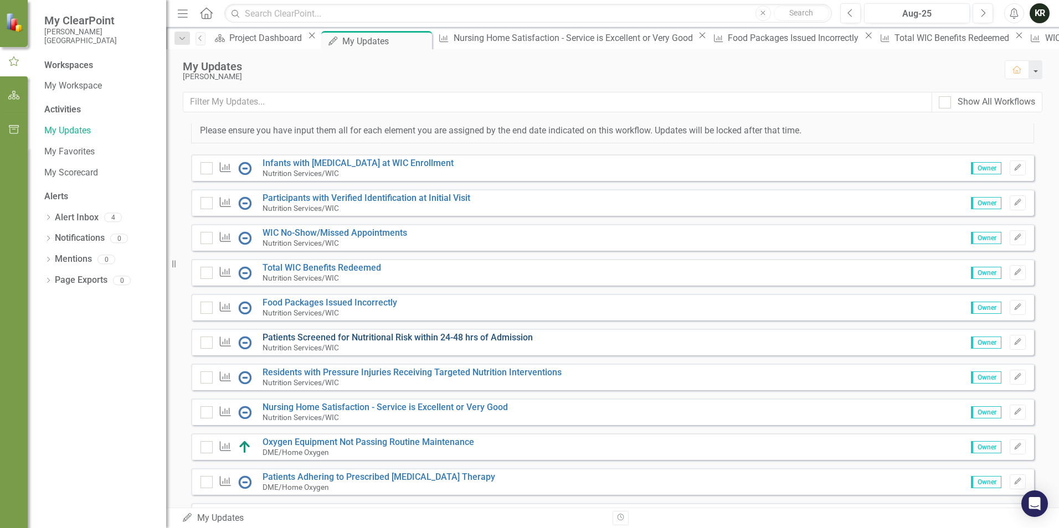
click at [406, 343] on link "Patients Screened for Nutritional Risk within 24-48 hrs of Admission" at bounding box center [398, 337] width 270 height 11
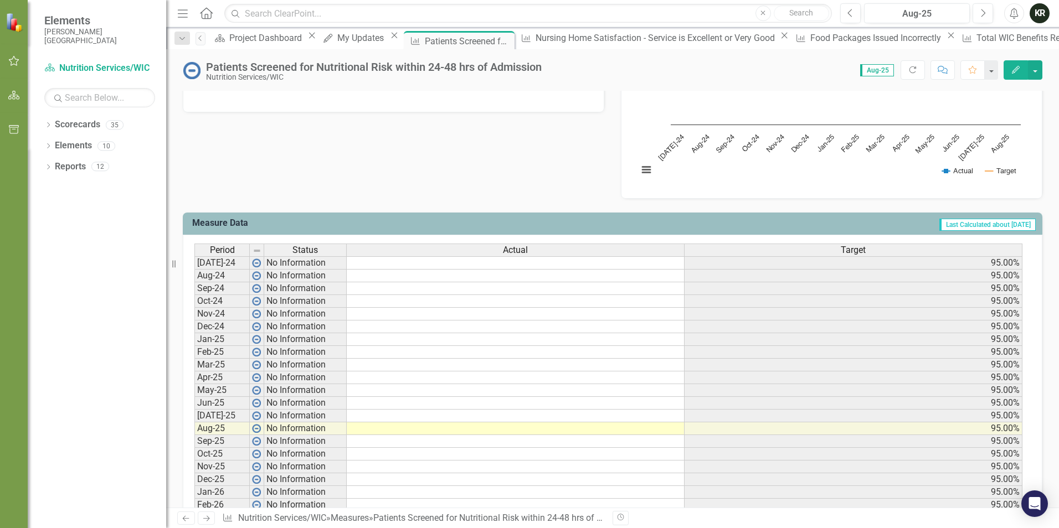
scroll to position [332, 0]
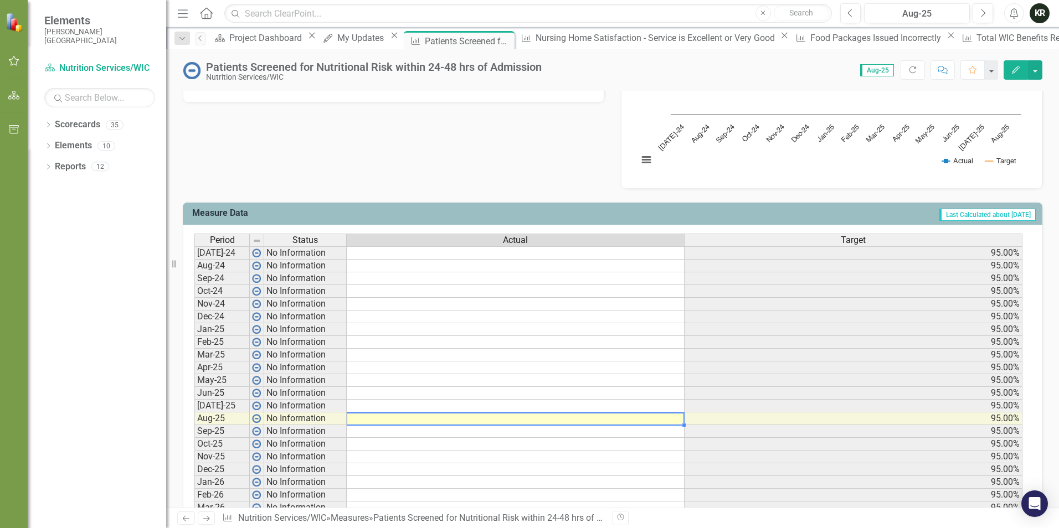
click at [539, 418] on td at bounding box center [516, 419] width 338 height 13
click at [642, 422] on td at bounding box center [516, 419] width 338 height 13
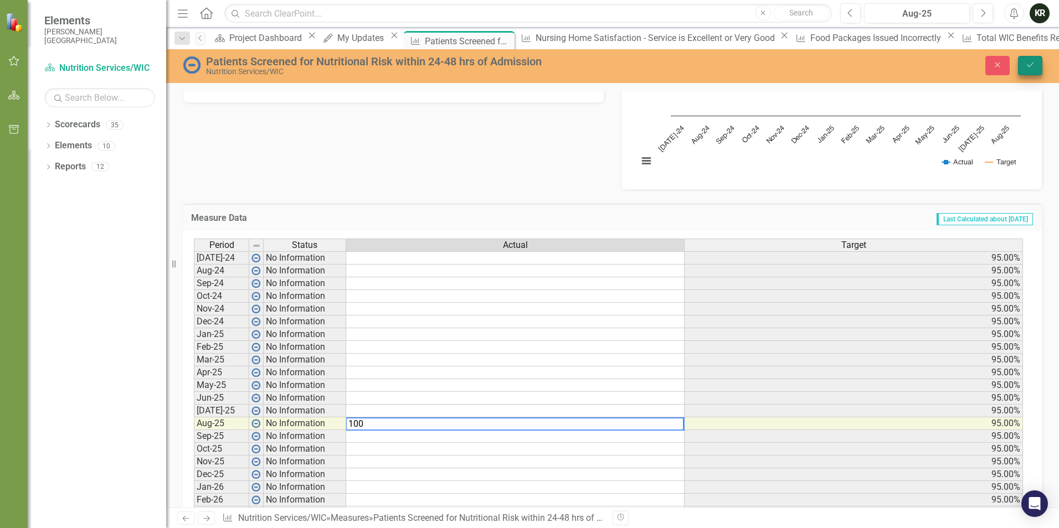
type textarea "100"
click at [1039, 65] on button "Save" at bounding box center [1030, 65] width 24 height 19
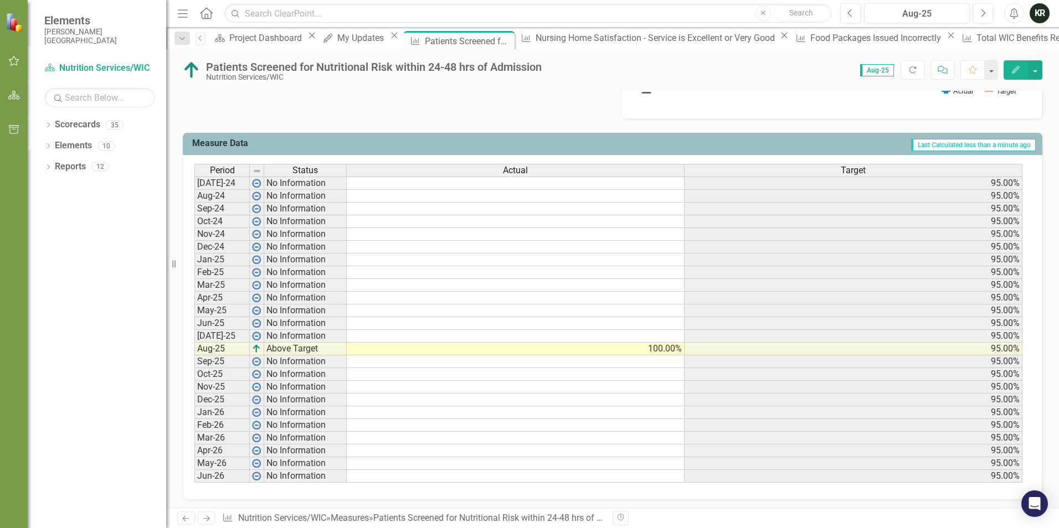
scroll to position [406, 0]
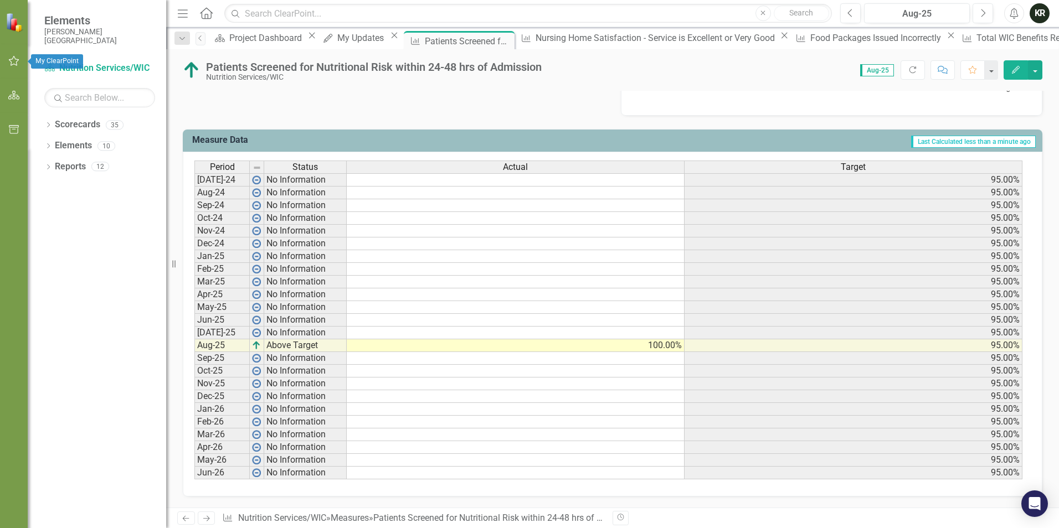
click at [12, 58] on icon "button" at bounding box center [14, 61] width 12 height 9
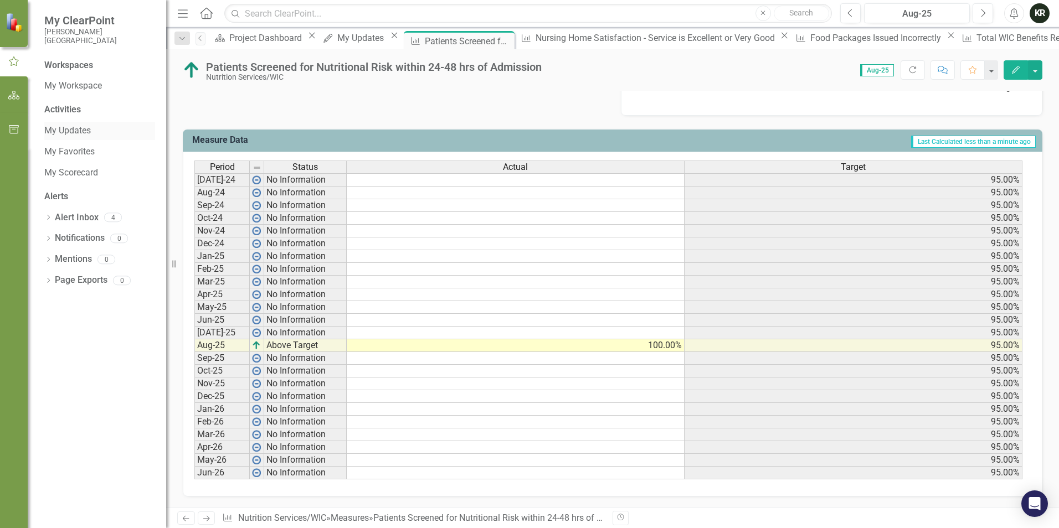
click at [61, 129] on link "My Updates" at bounding box center [99, 131] width 111 height 13
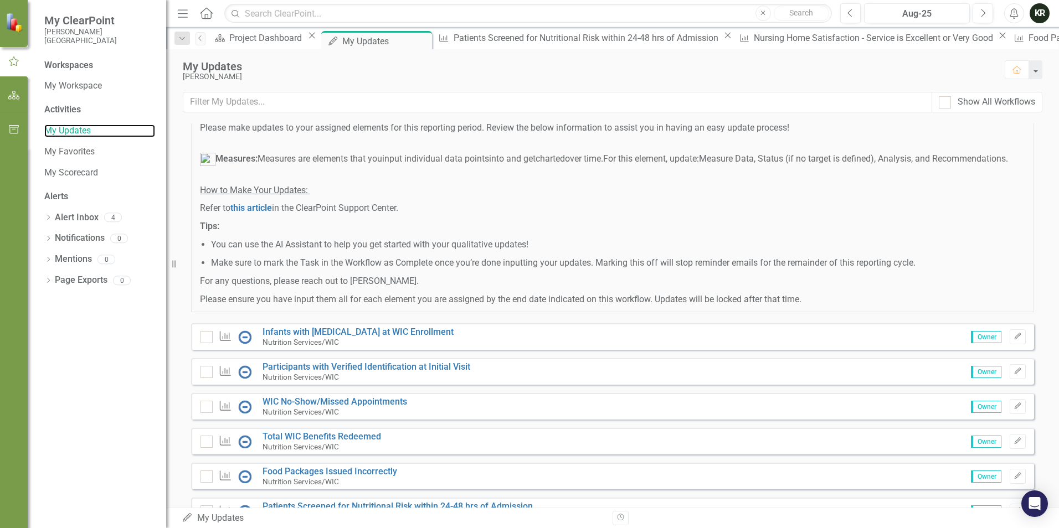
scroll to position [166, 0]
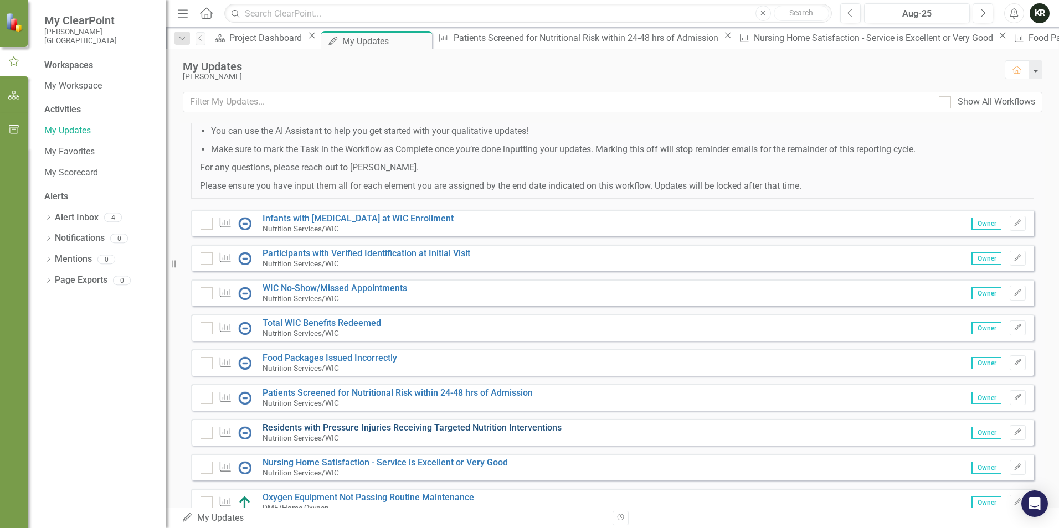
click at [411, 433] on link "Residents with Pressure Injuries Receiving Targeted Nutrition Interventions" at bounding box center [412, 428] width 299 height 11
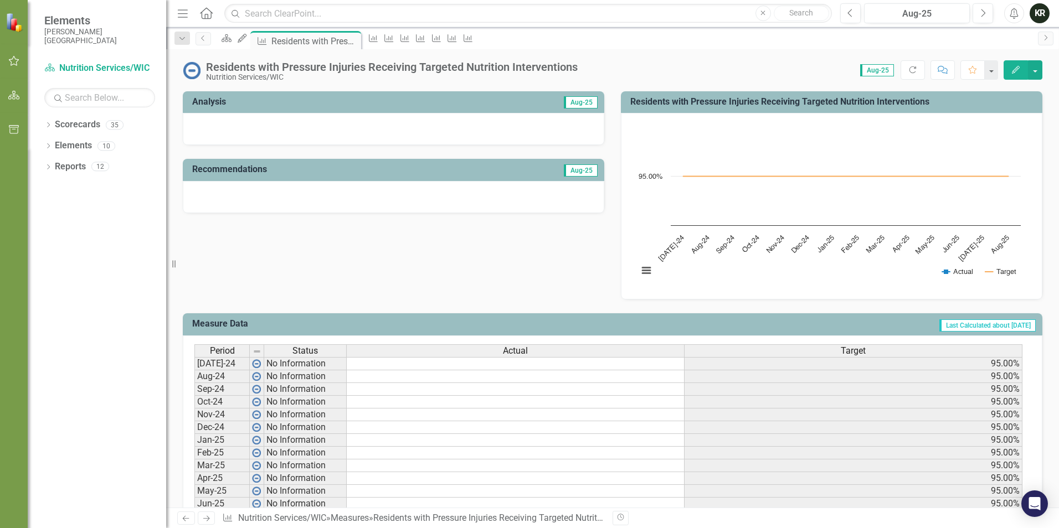
scroll to position [332, 0]
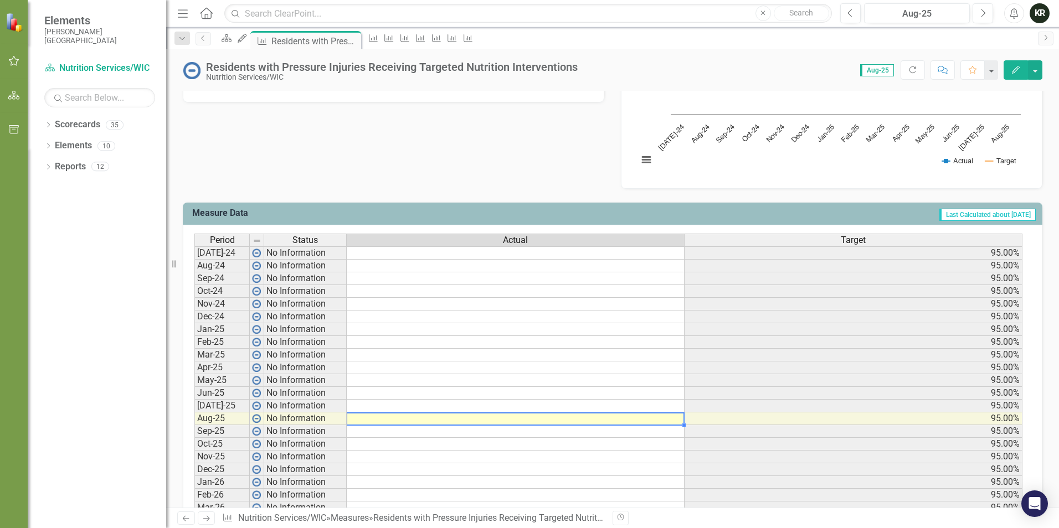
click at [532, 422] on td at bounding box center [516, 419] width 338 height 13
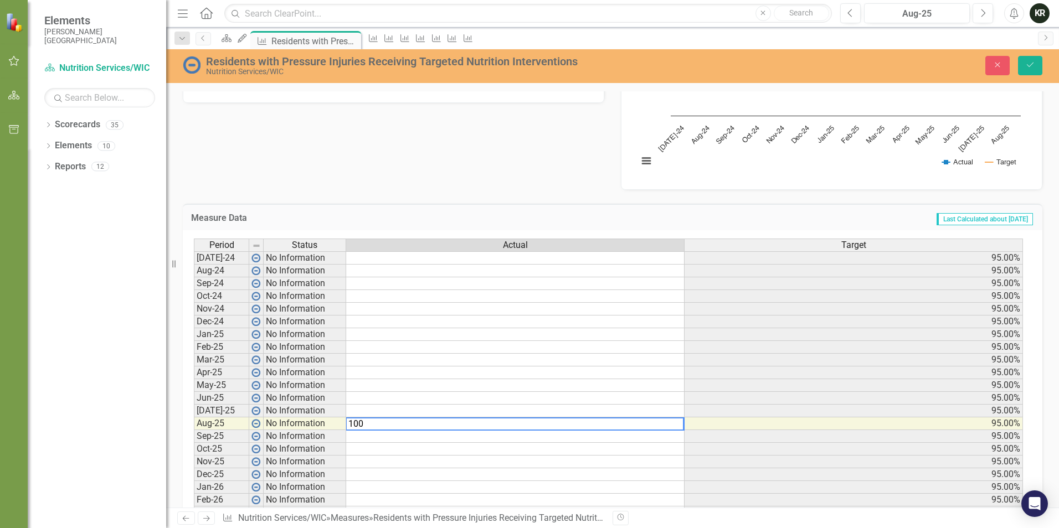
type textarea "100"
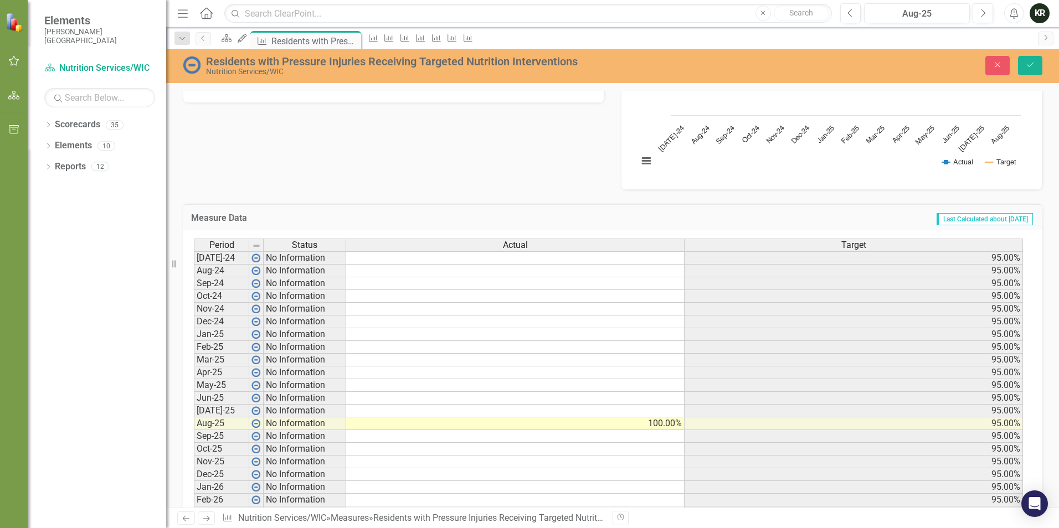
click at [437, 183] on div "Analysis Aug-25 Recommendations Aug-25 Residents with Pressure Injuries Receivi…" at bounding box center [613, 78] width 876 height 223
click at [1038, 65] on button "Save" at bounding box center [1030, 65] width 24 height 19
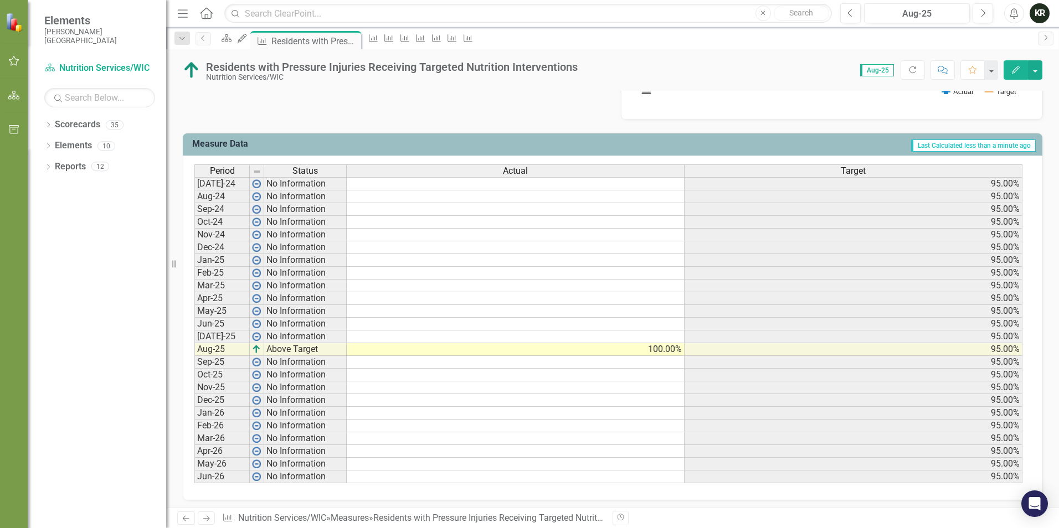
scroll to position [406, 0]
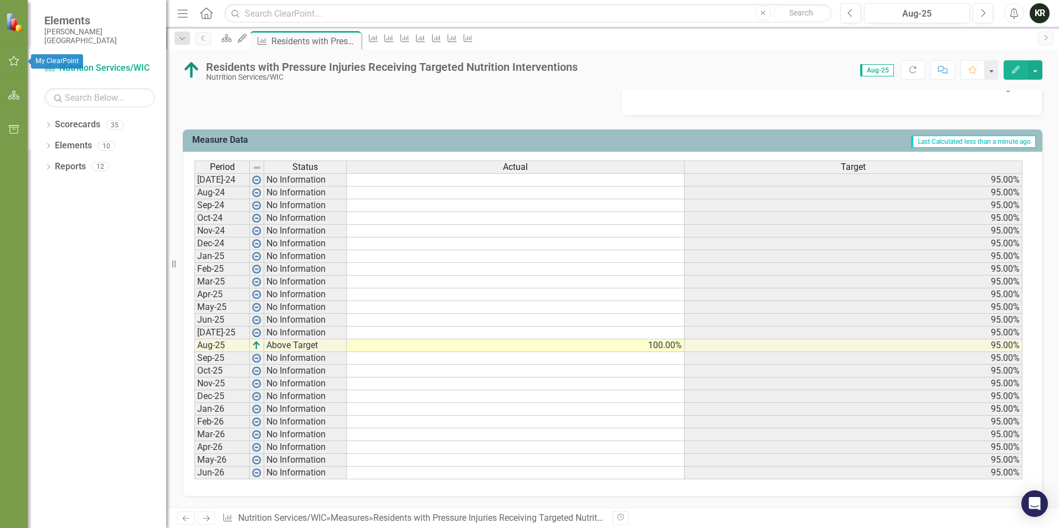
click at [12, 59] on icon "button" at bounding box center [14, 61] width 11 height 10
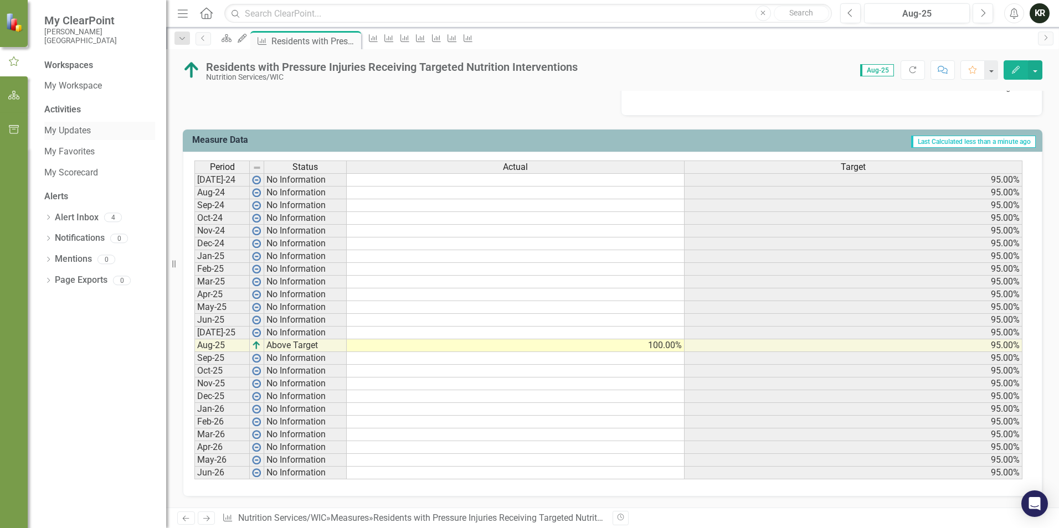
click at [73, 134] on link "My Updates" at bounding box center [99, 131] width 111 height 13
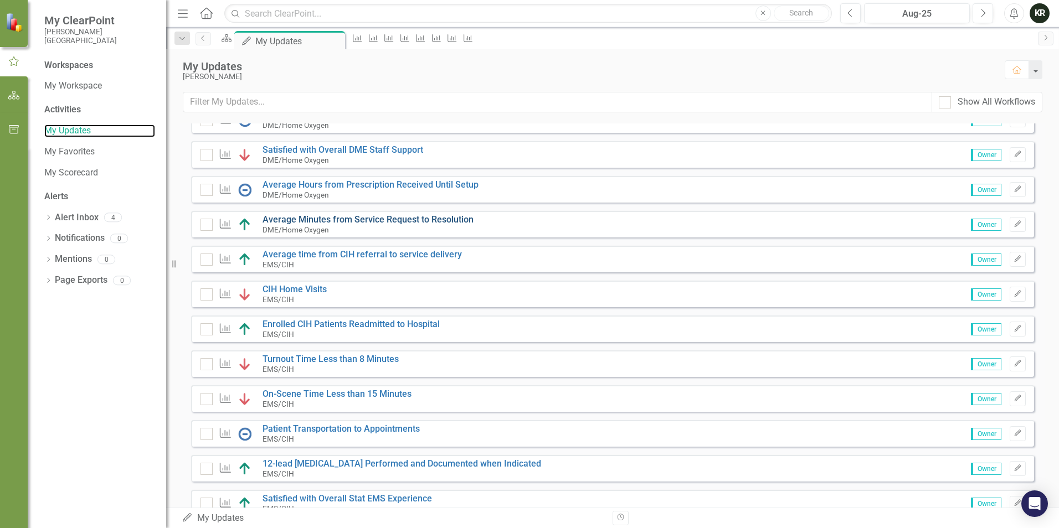
scroll to position [609, 0]
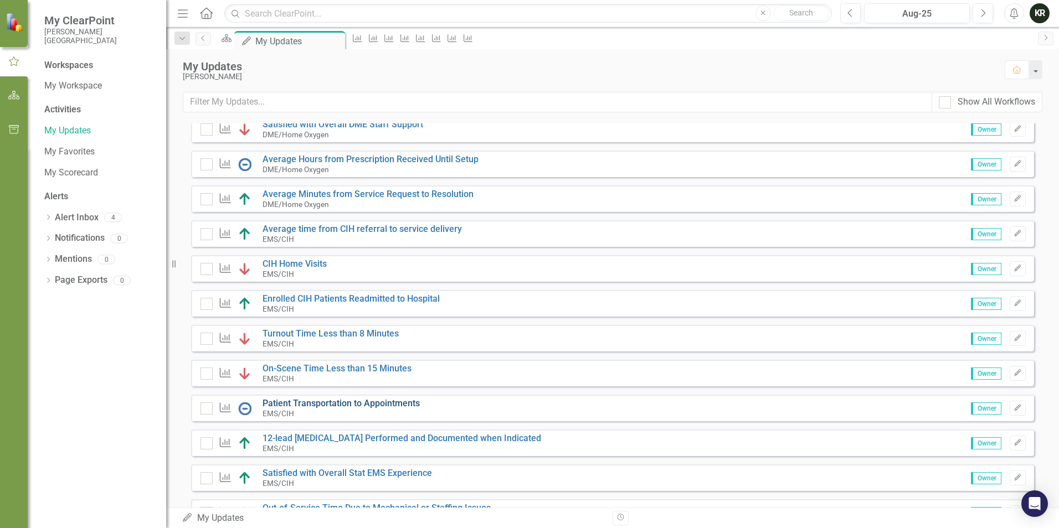
click at [368, 409] on link "Patient Transportation to Appointments" at bounding box center [341, 403] width 157 height 11
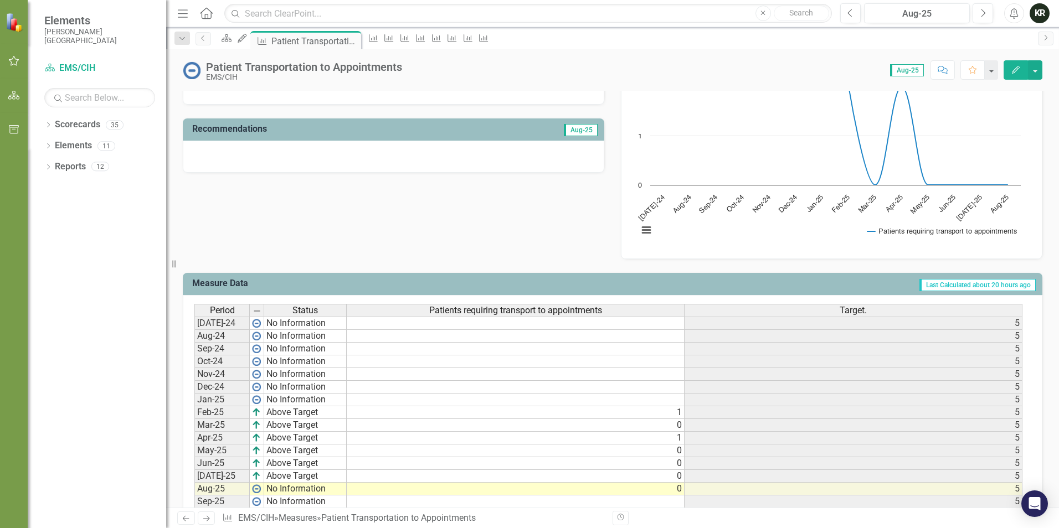
scroll to position [332, 0]
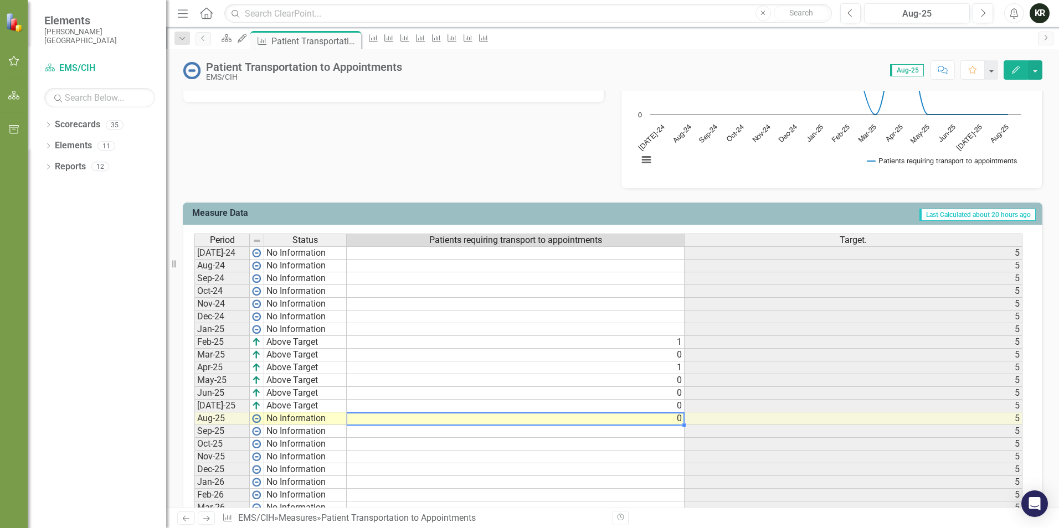
click at [670, 421] on td "0" at bounding box center [516, 419] width 338 height 13
click at [681, 420] on td "0" at bounding box center [516, 419] width 338 height 13
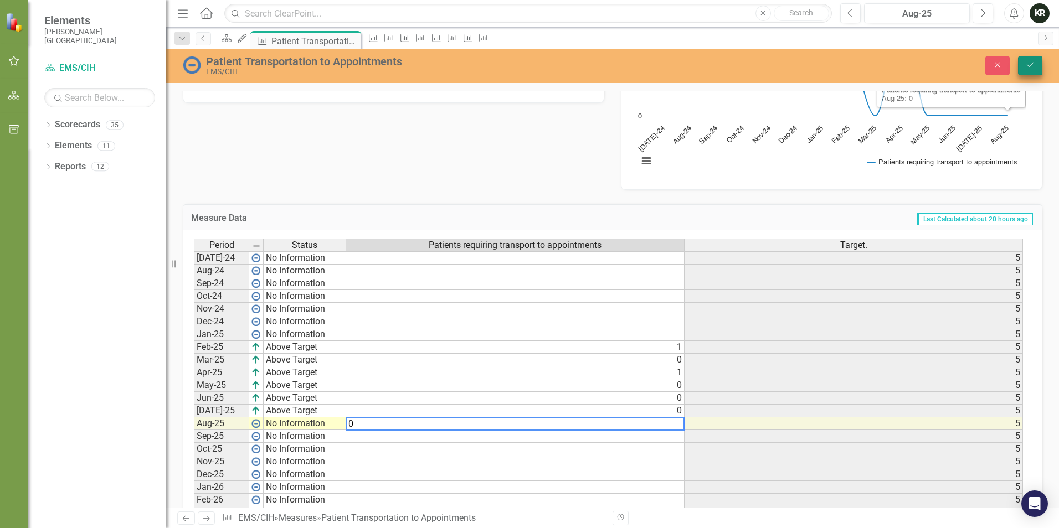
type textarea "0"
click at [1036, 68] on button "Save" at bounding box center [1030, 65] width 24 height 19
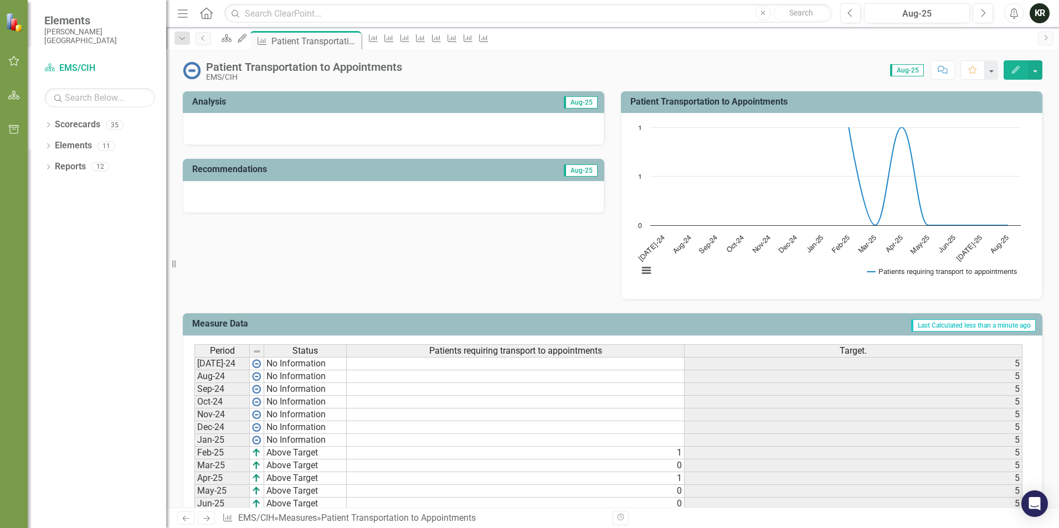
scroll to position [406, 0]
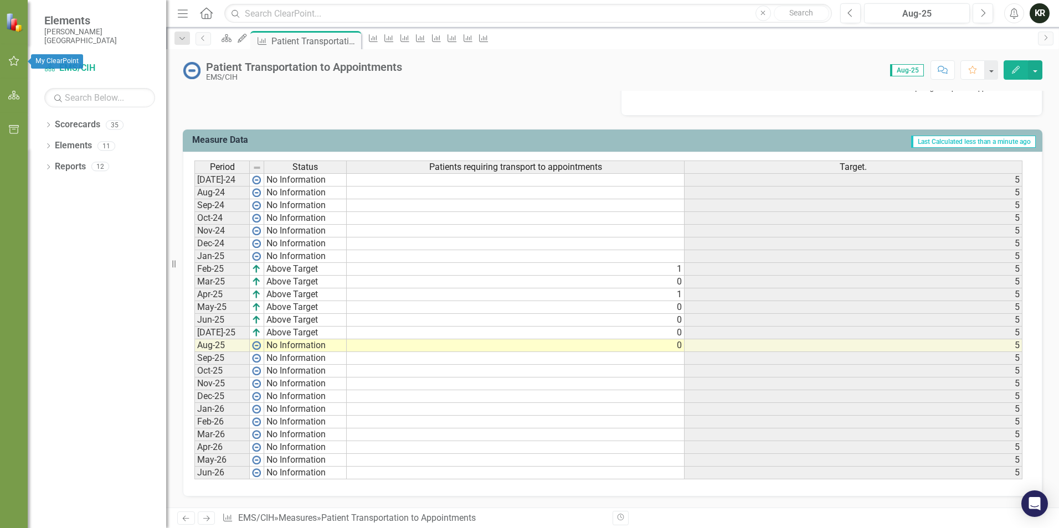
click at [11, 61] on icon "button" at bounding box center [14, 61] width 11 height 10
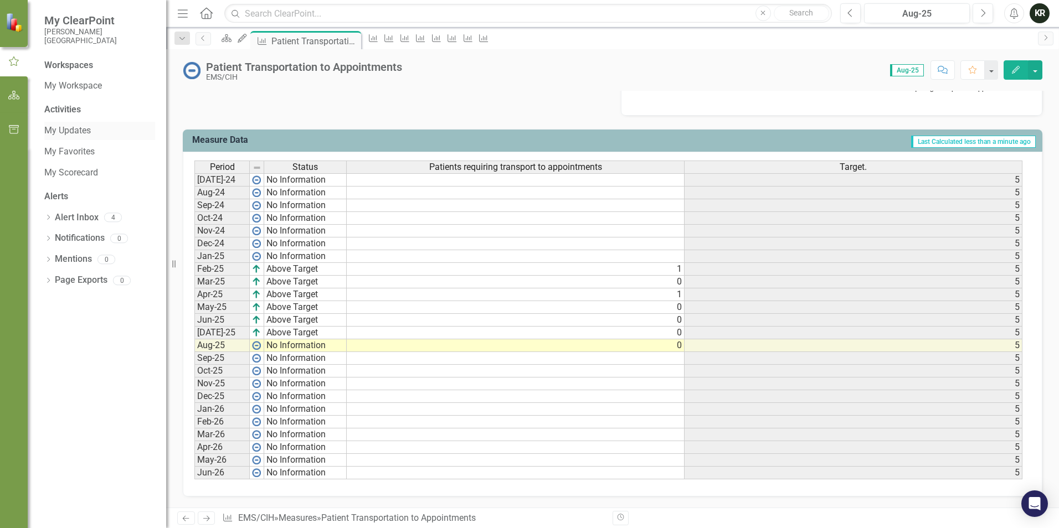
click at [66, 133] on link "My Updates" at bounding box center [99, 131] width 111 height 13
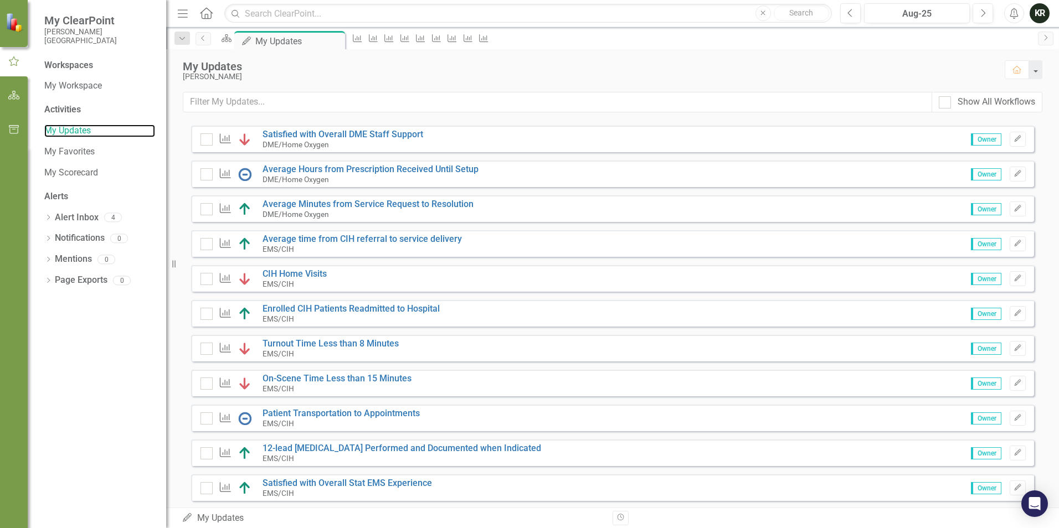
scroll to position [443, 0]
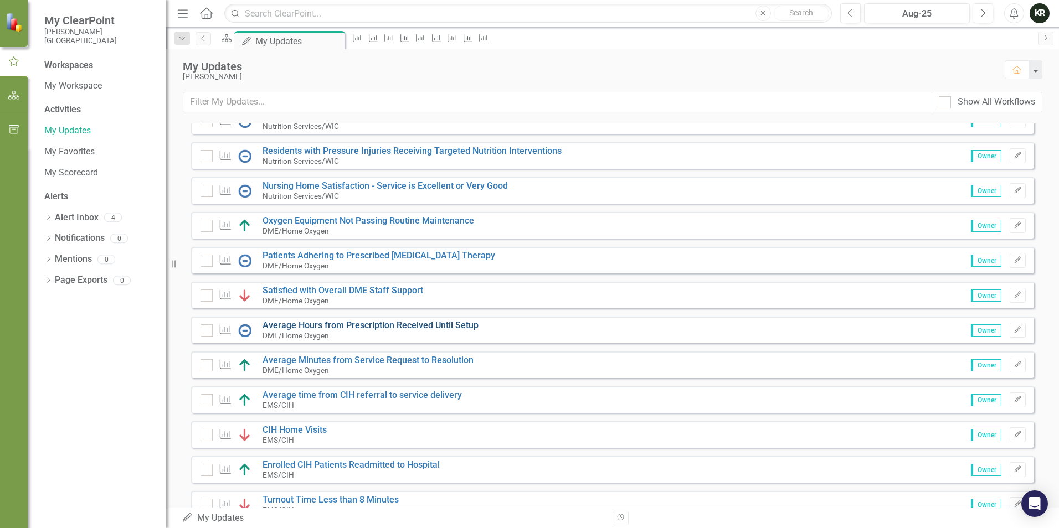
click at [371, 331] on link "Average Hours from Prescription Received Until Setup" at bounding box center [371, 325] width 216 height 11
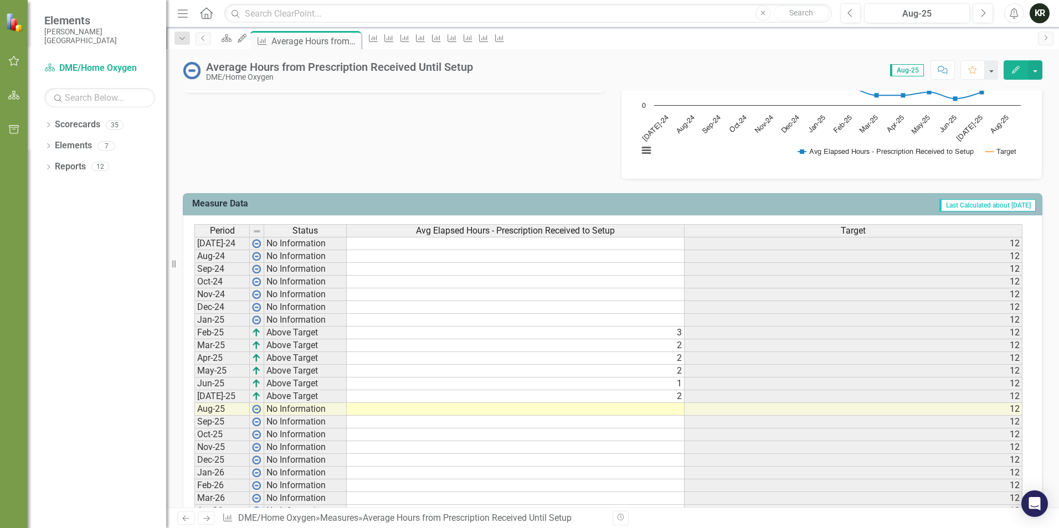
scroll to position [407, 0]
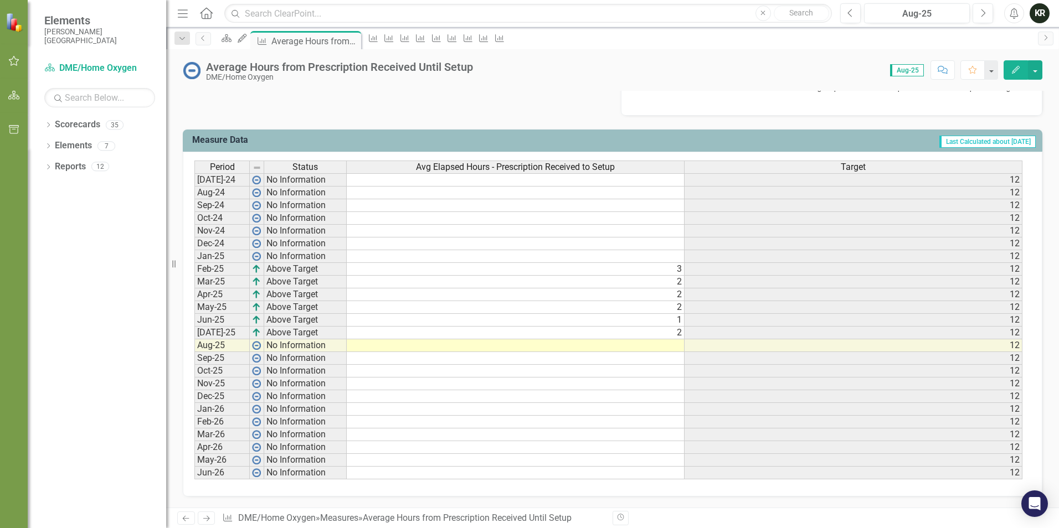
click at [675, 350] on td at bounding box center [516, 346] width 338 height 13
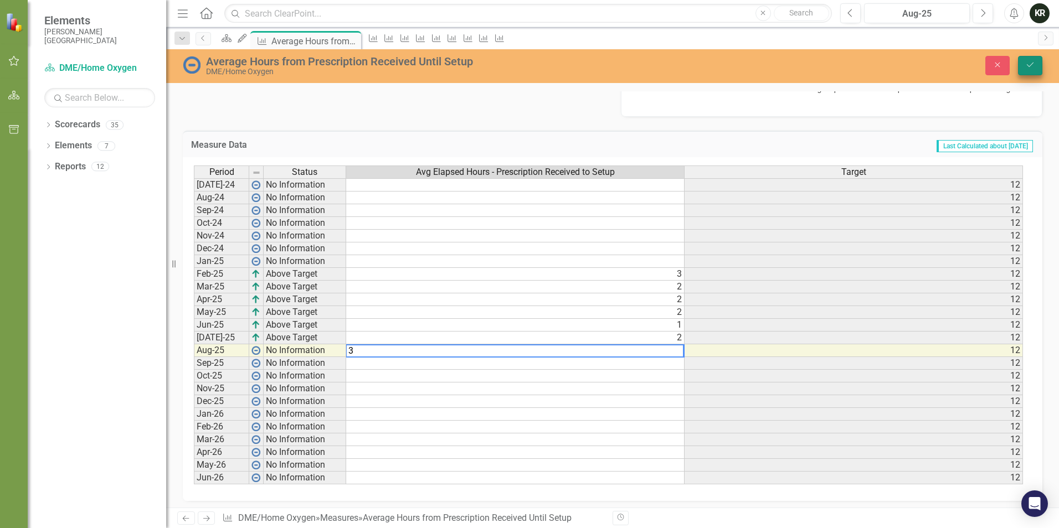
type textarea "3"
click at [1027, 65] on icon "submit" at bounding box center [1030, 65] width 7 height 4
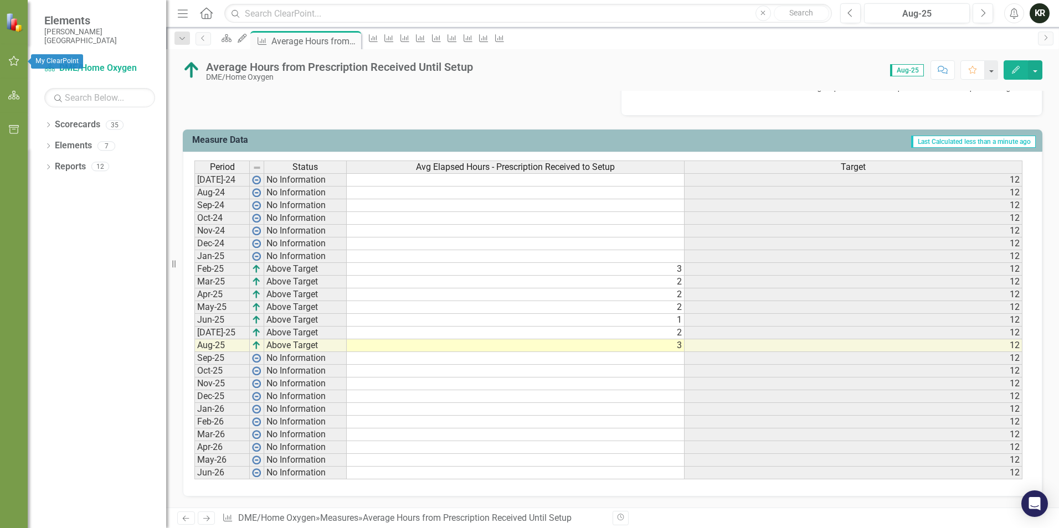
click at [16, 57] on icon "button" at bounding box center [14, 61] width 12 height 9
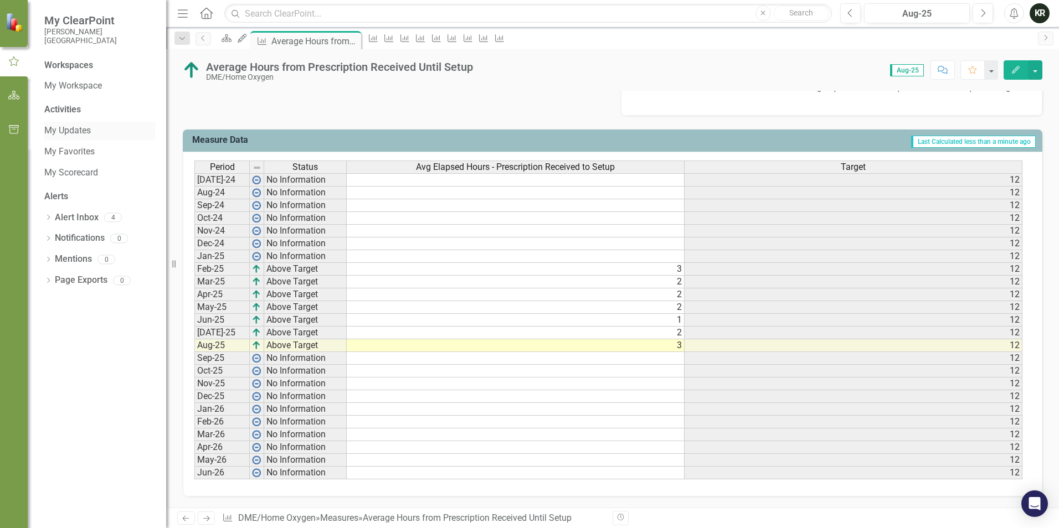
click at [75, 132] on link "My Updates" at bounding box center [99, 131] width 111 height 13
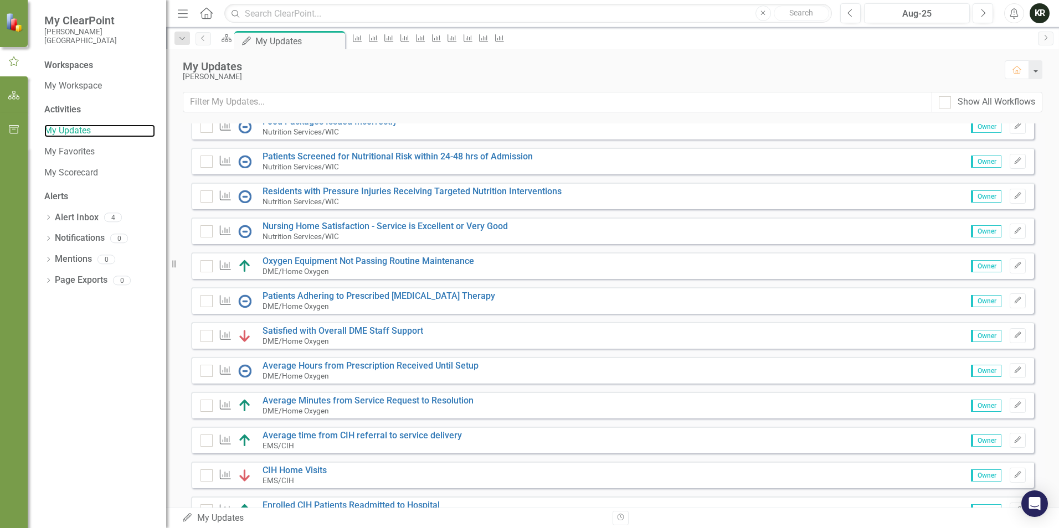
scroll to position [388, 0]
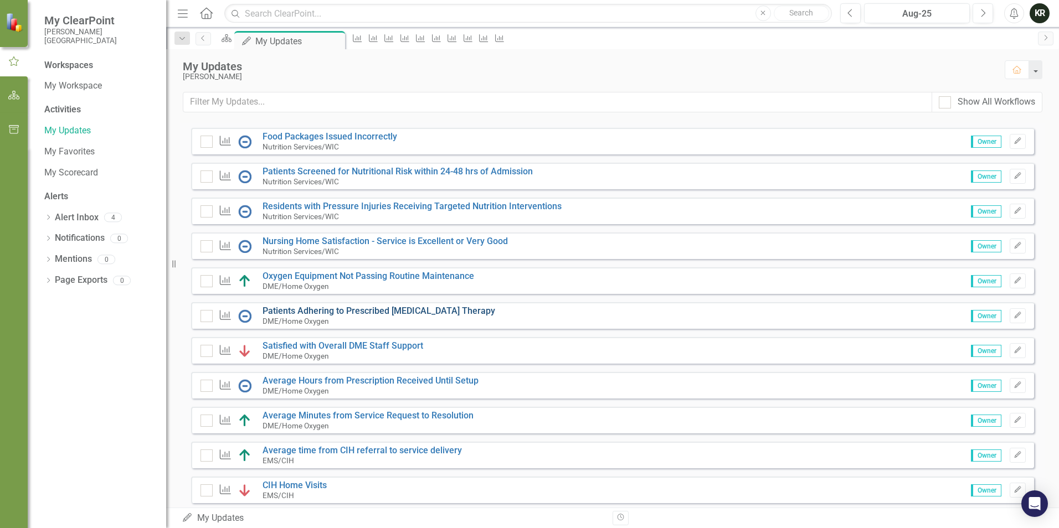
click at [359, 316] on link "Patients Adhering to Prescribed [MEDICAL_DATA] Therapy" at bounding box center [379, 311] width 233 height 11
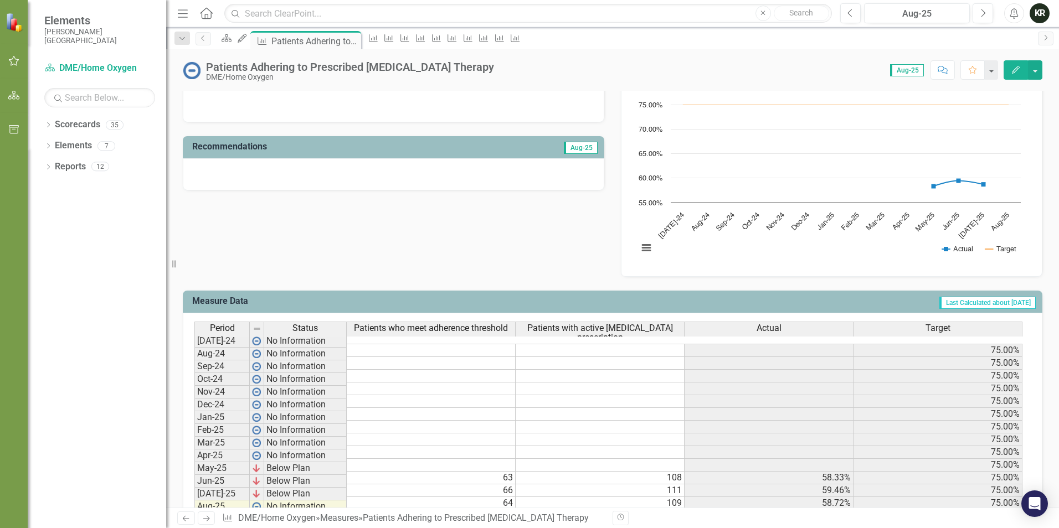
scroll to position [388, 0]
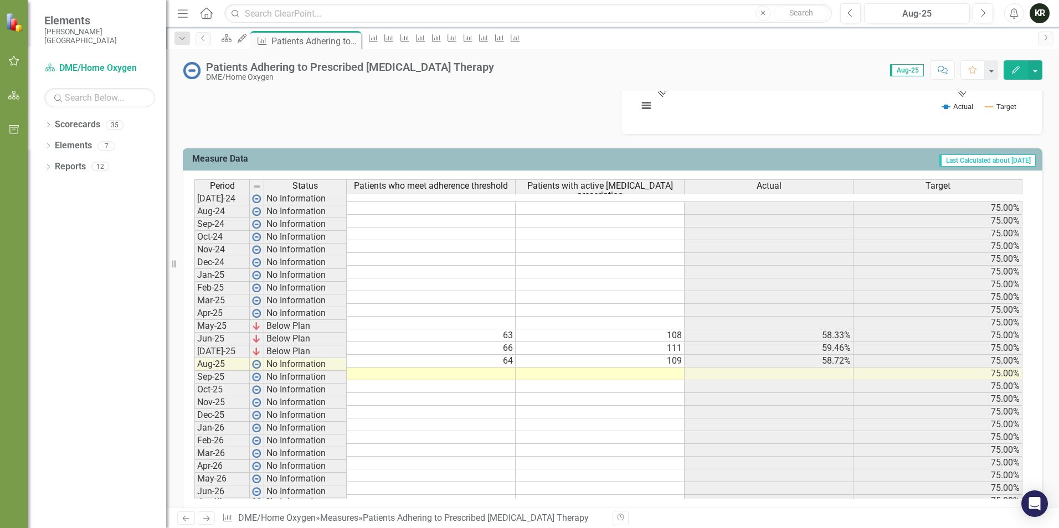
click at [666, 368] on td at bounding box center [600, 374] width 169 height 13
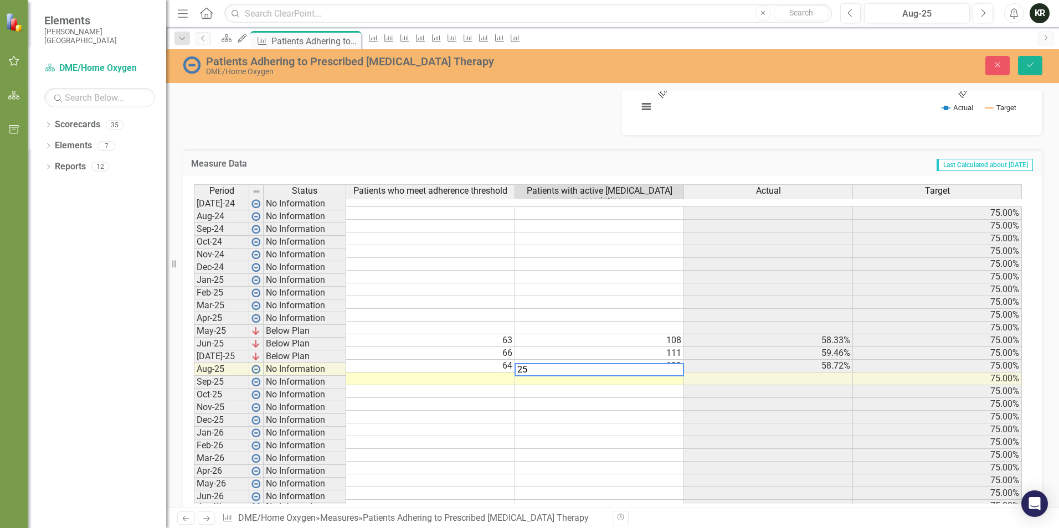
click at [506, 373] on td at bounding box center [430, 379] width 169 height 13
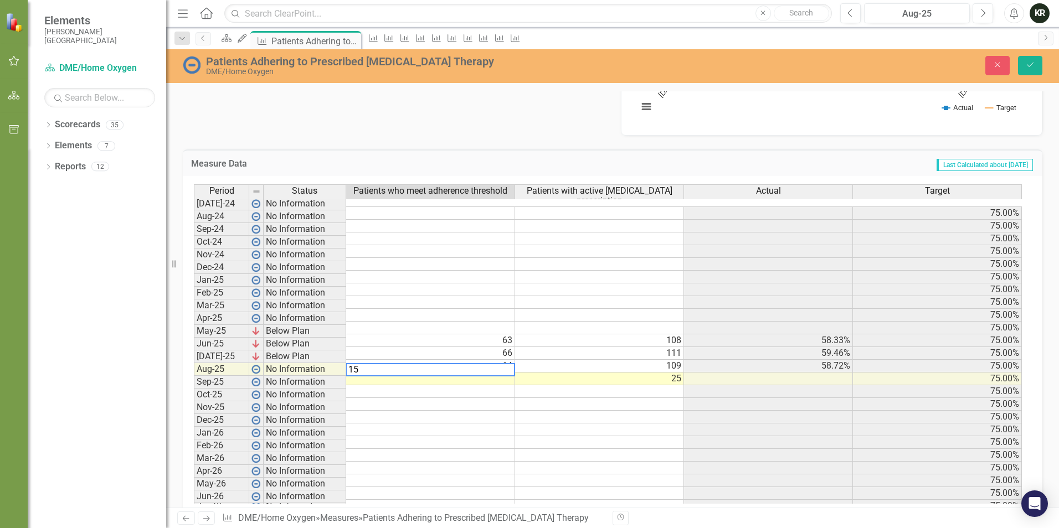
type textarea "15"
click at [194, 401] on div "Period Status Patients who meet adherence threshold Patients with active CPAP p…" at bounding box center [194, 348] width 0 height 329
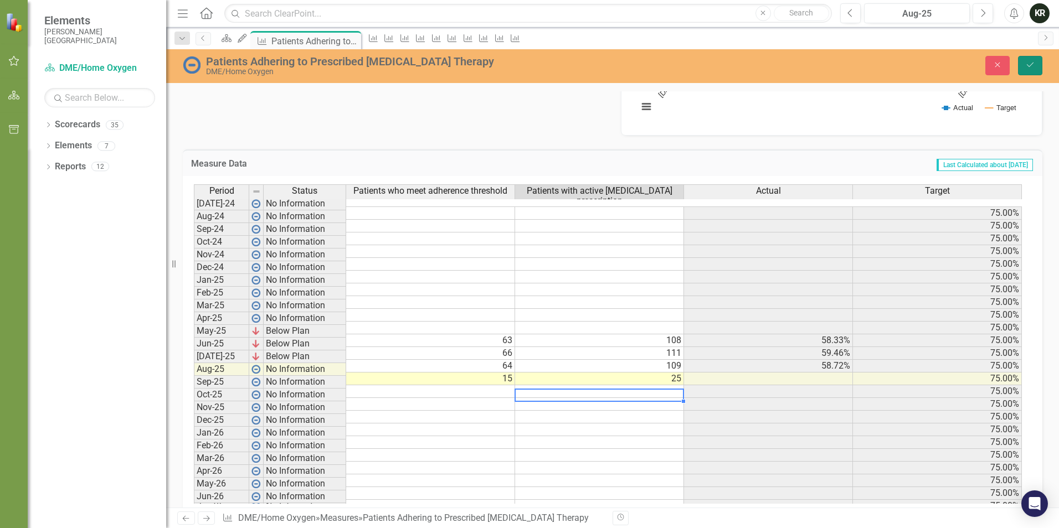
click at [1034, 64] on icon "Save" at bounding box center [1030, 65] width 10 height 8
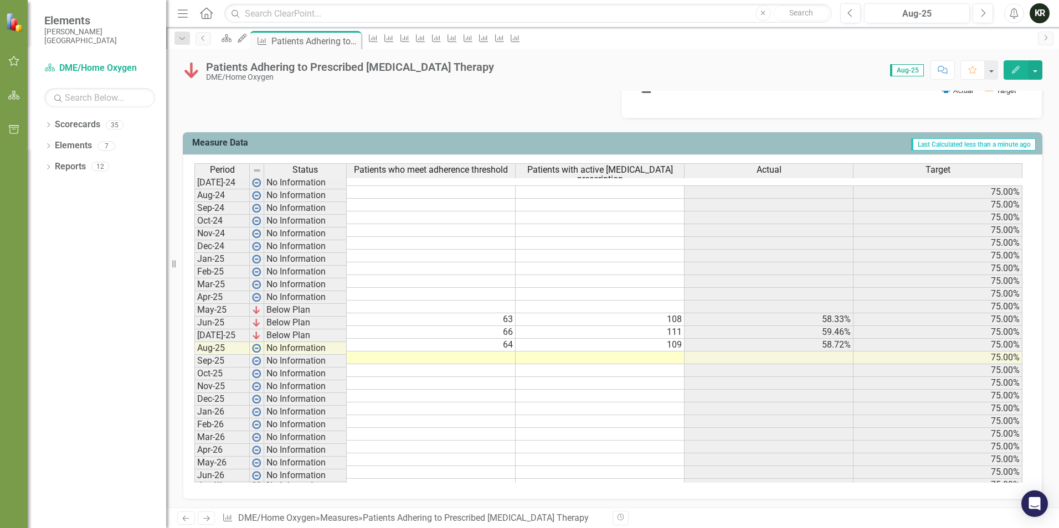
scroll to position [407, 0]
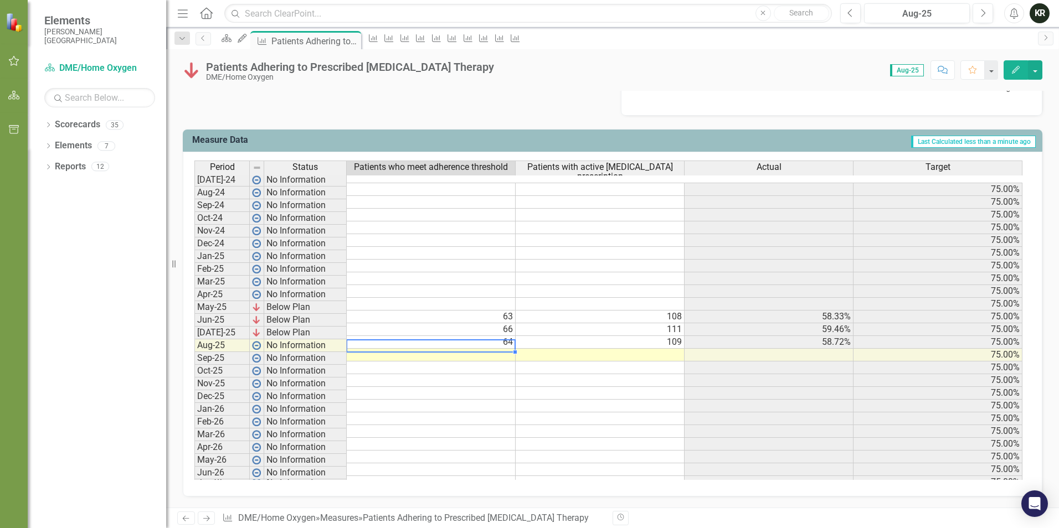
click at [509, 349] on td at bounding box center [431, 355] width 169 height 13
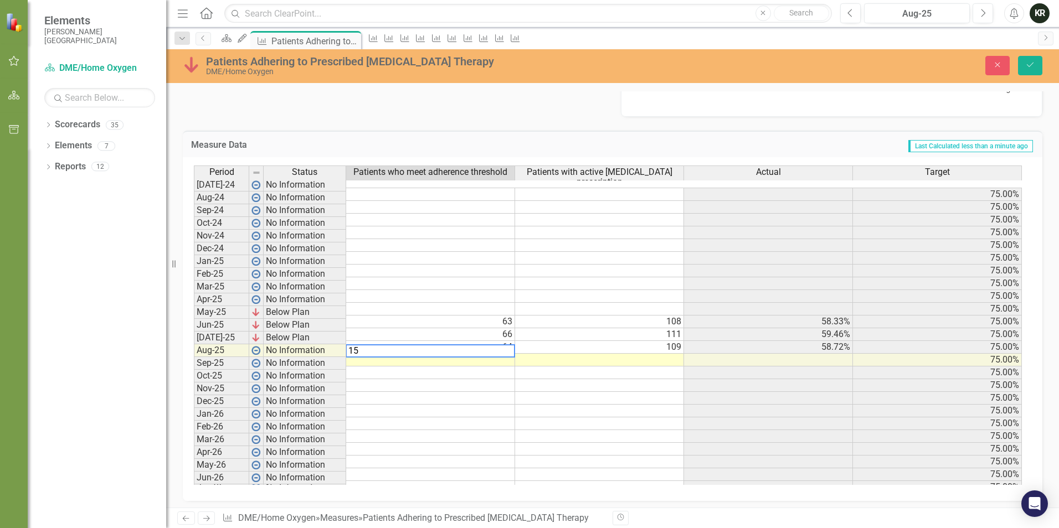
type textarea "15"
click at [652, 354] on td at bounding box center [599, 360] width 169 height 13
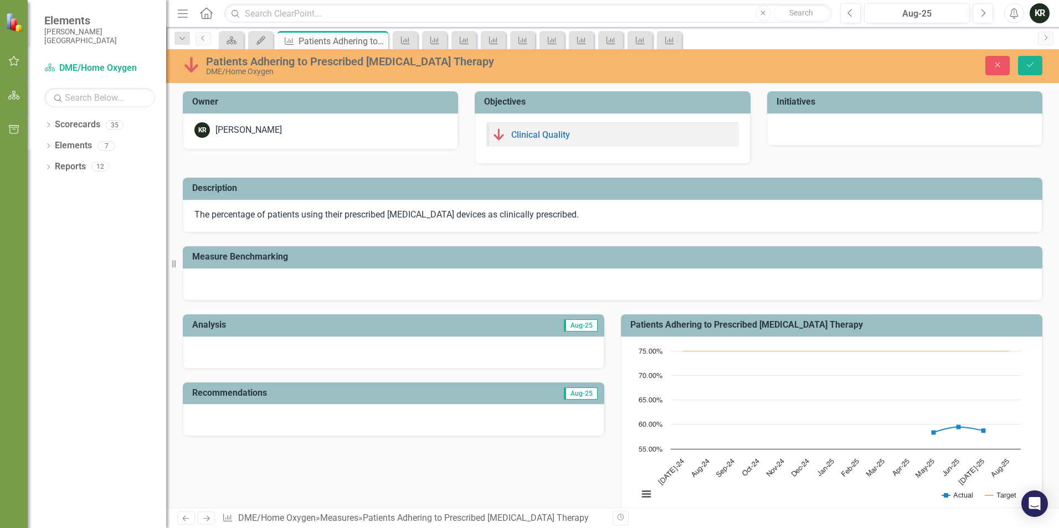
scroll to position [407, 0]
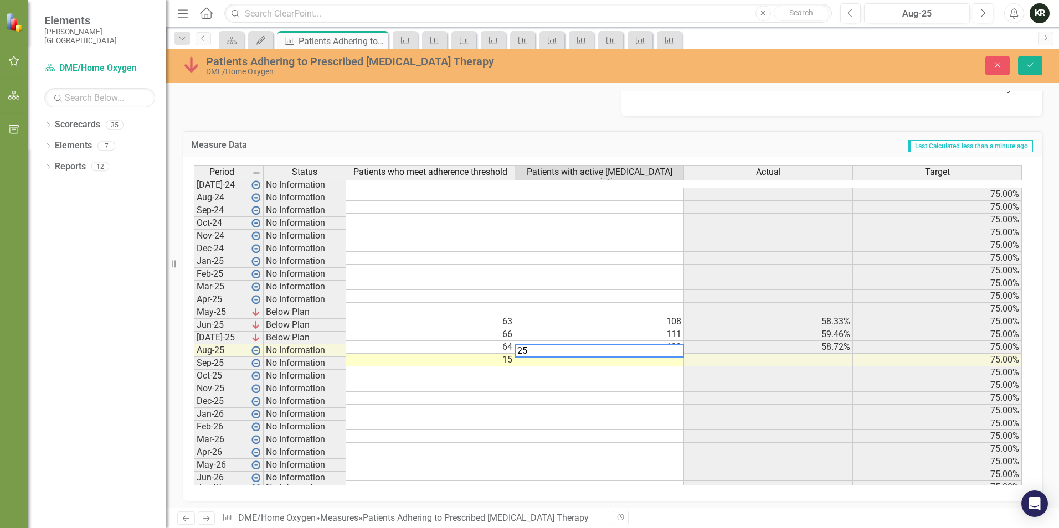
type textarea "25"
click at [656, 392] on td at bounding box center [599, 398] width 169 height 13
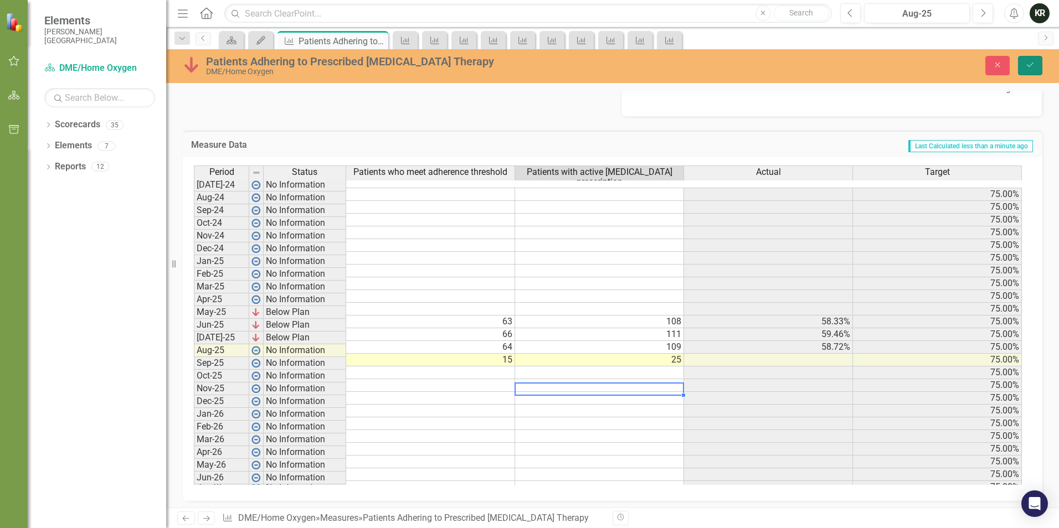
click at [1035, 60] on button "Save" at bounding box center [1030, 65] width 24 height 19
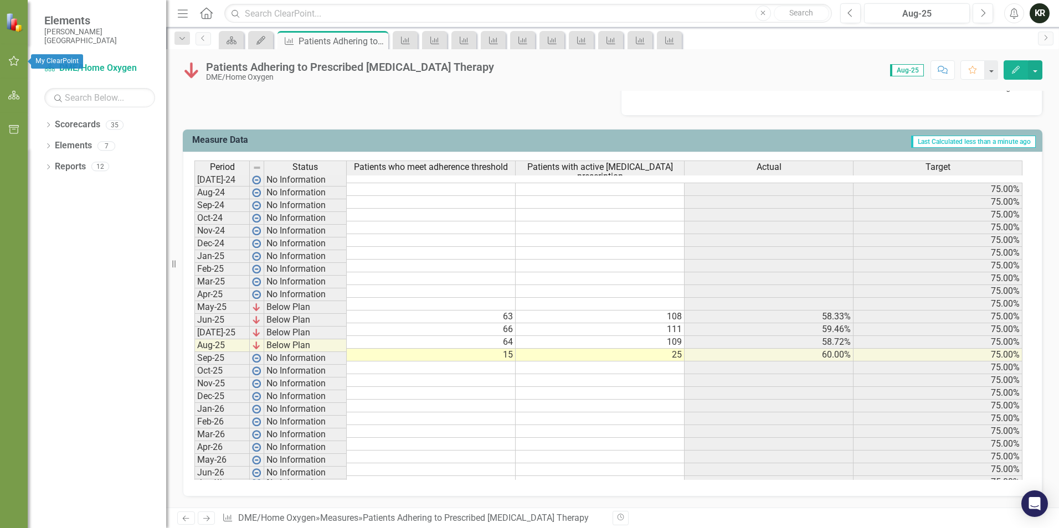
click at [12, 61] on icon "button" at bounding box center [14, 61] width 12 height 9
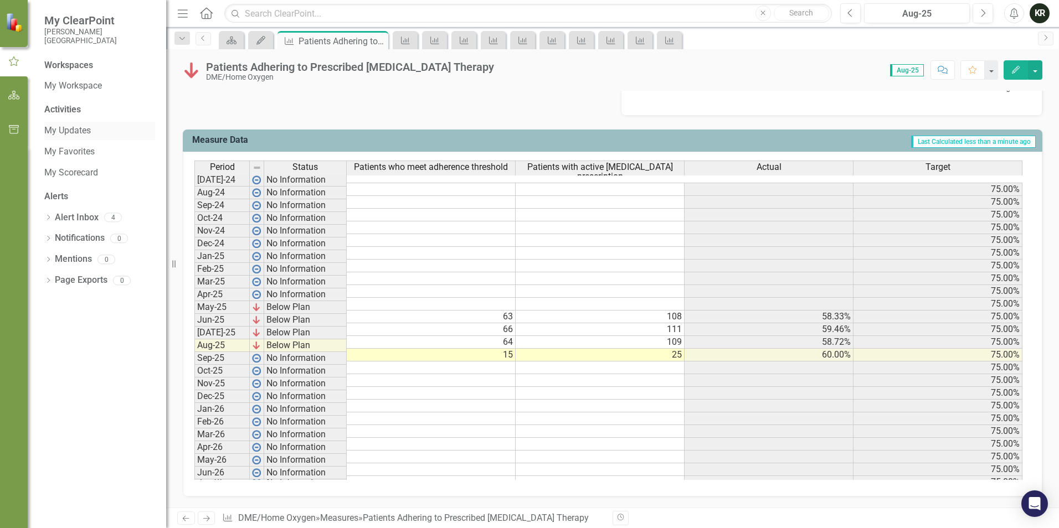
click at [77, 131] on link "My Updates" at bounding box center [99, 131] width 111 height 13
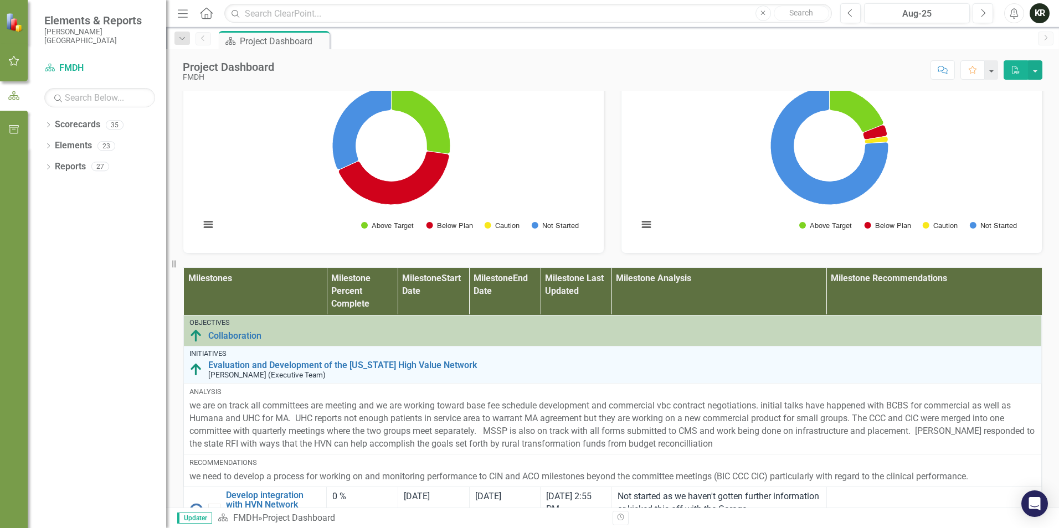
scroll to position [443, 0]
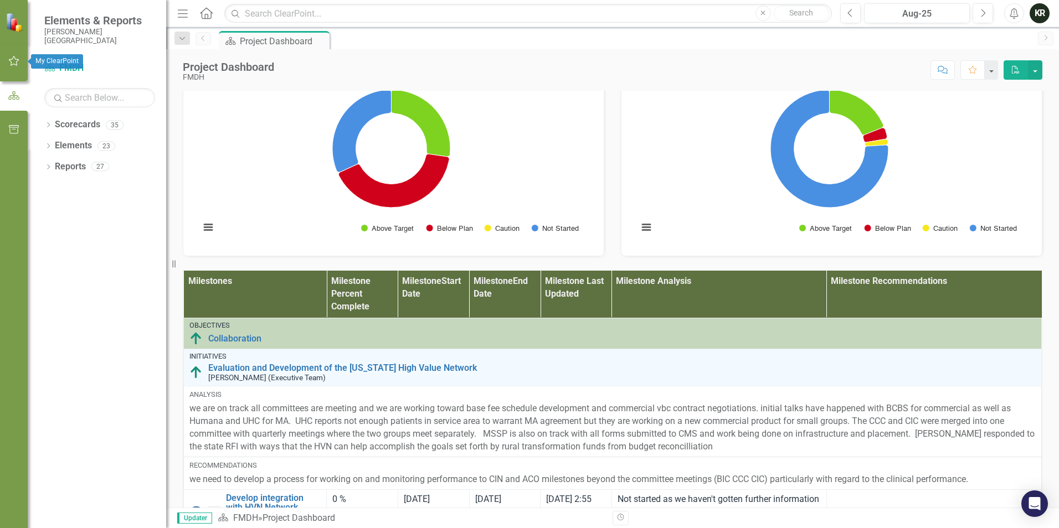
click at [11, 59] on icon "button" at bounding box center [14, 61] width 12 height 9
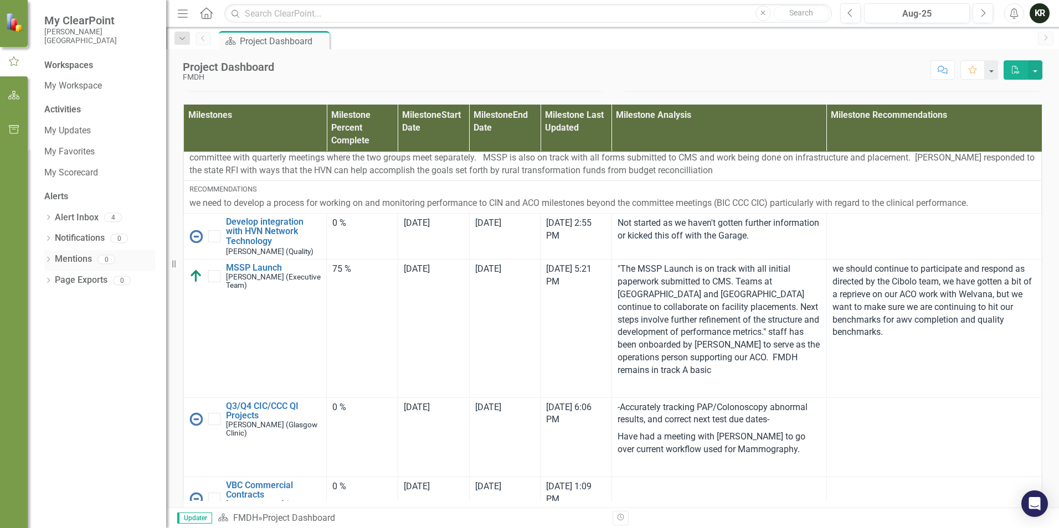
scroll to position [111, 0]
click at [70, 134] on link "My Updates" at bounding box center [99, 131] width 111 height 13
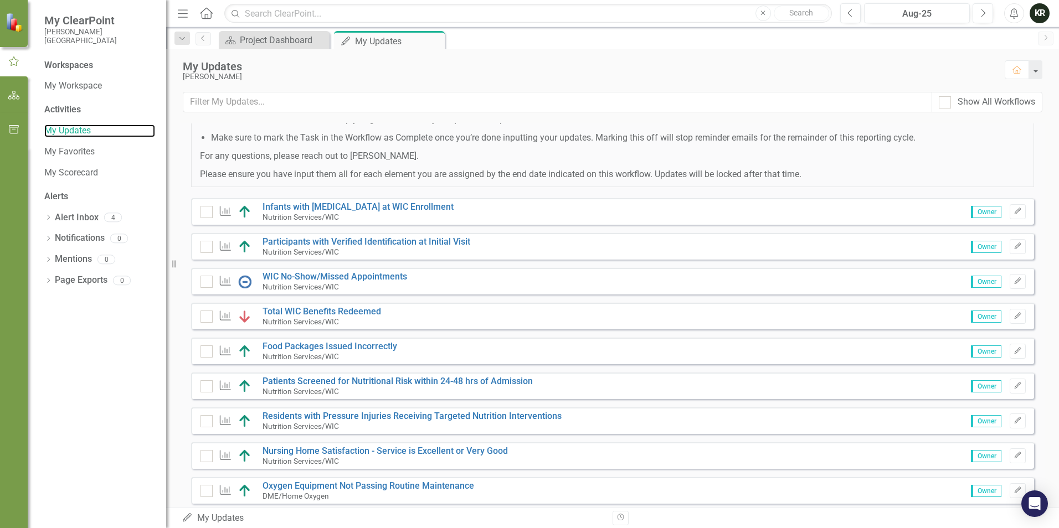
scroll to position [175, 0]
